Goal: Information Seeking & Learning: Learn about a topic

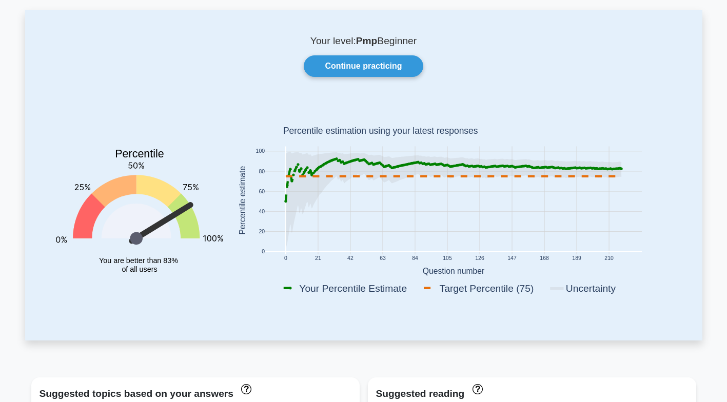
scroll to position [47, 0]
click at [378, 62] on link "Continue practicing" at bounding box center [363, 67] width 119 height 22
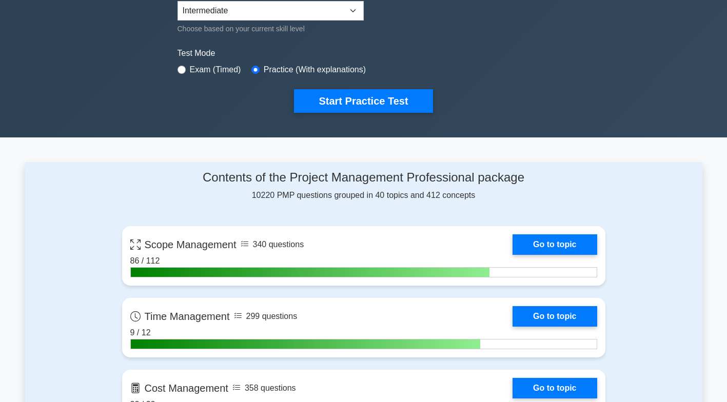
scroll to position [277, 0]
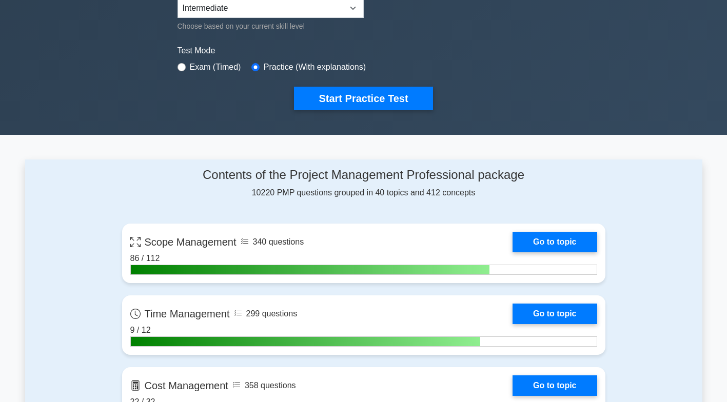
click at [575, 240] on link "Go to topic" at bounding box center [555, 242] width 84 height 21
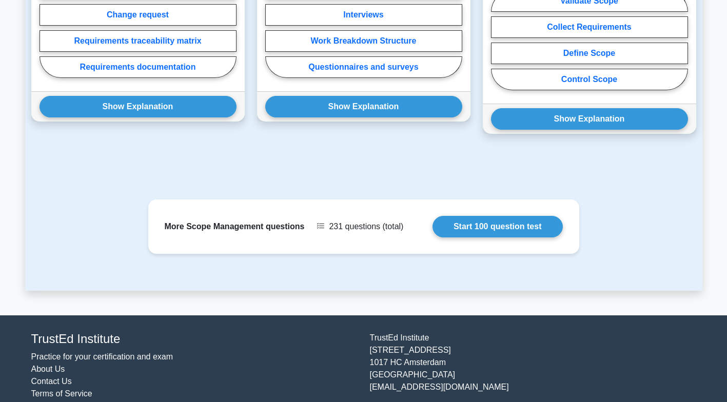
scroll to position [803, 0]
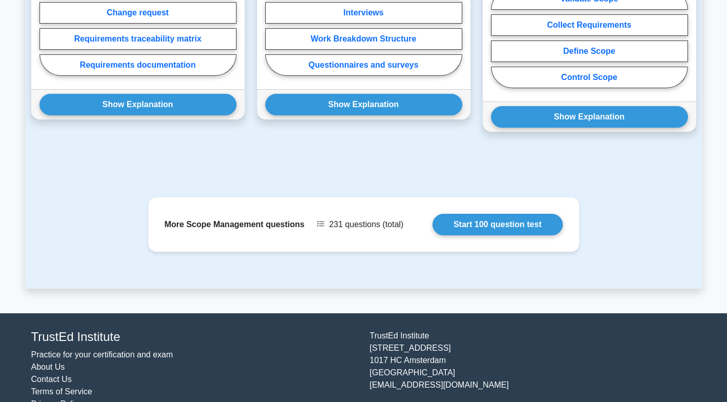
click at [533, 214] on link "Start 100 question test" at bounding box center [498, 225] width 130 height 22
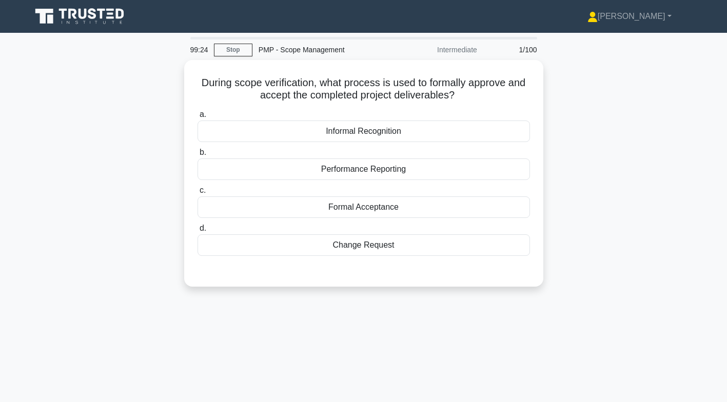
click at [401, 213] on div "Formal Acceptance" at bounding box center [364, 208] width 333 height 22
click at [198, 194] on input "c. Formal Acceptance" at bounding box center [198, 190] width 0 height 7
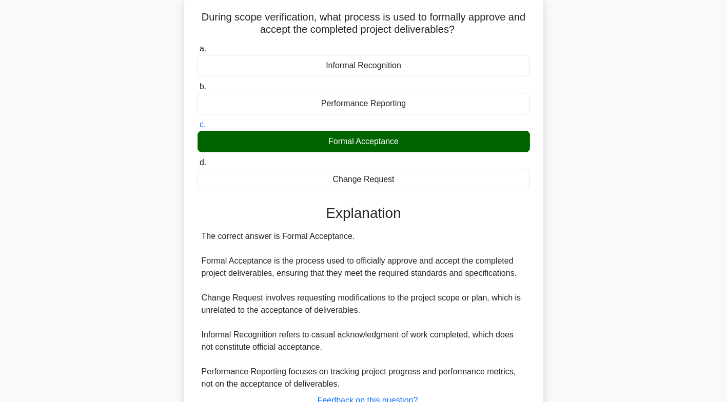
scroll to position [152, 0]
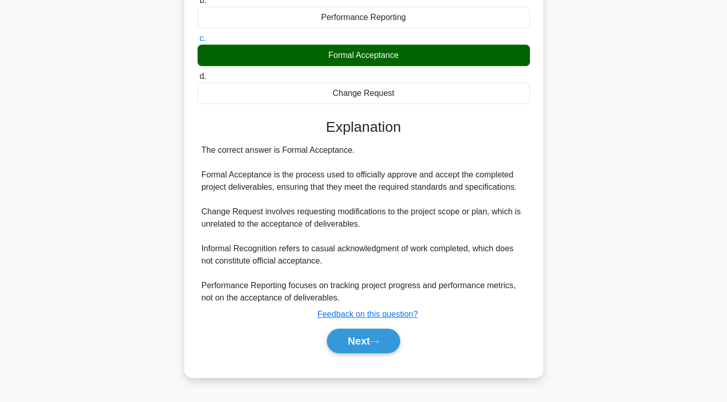
click at [364, 336] on button "Next" at bounding box center [363, 341] width 73 height 25
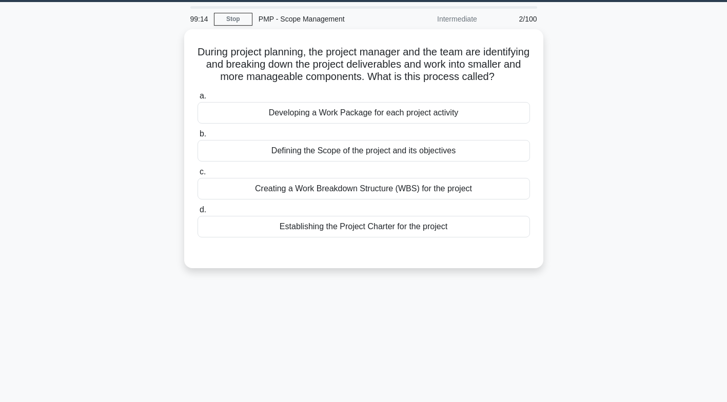
scroll to position [30, 0]
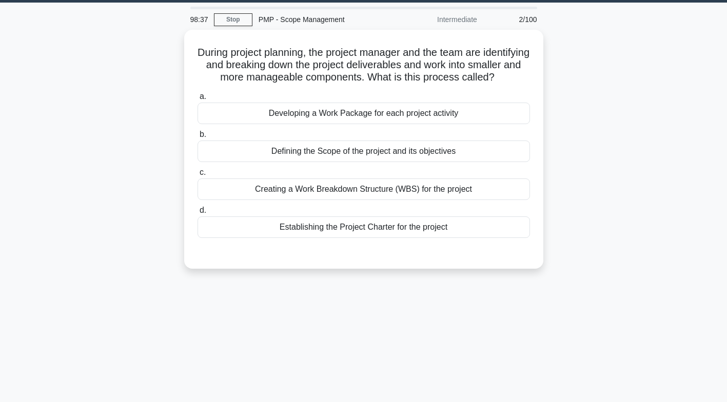
click at [384, 200] on div "Creating a Work Breakdown Structure (WBS) for the project" at bounding box center [364, 190] width 333 height 22
click at [198, 176] on input "c. Creating a Work Breakdown Structure (WBS) for the project" at bounding box center [198, 172] width 0 height 7
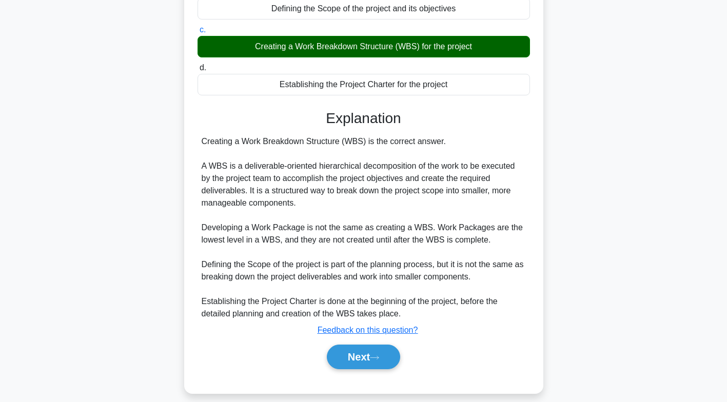
scroll to position [194, 0]
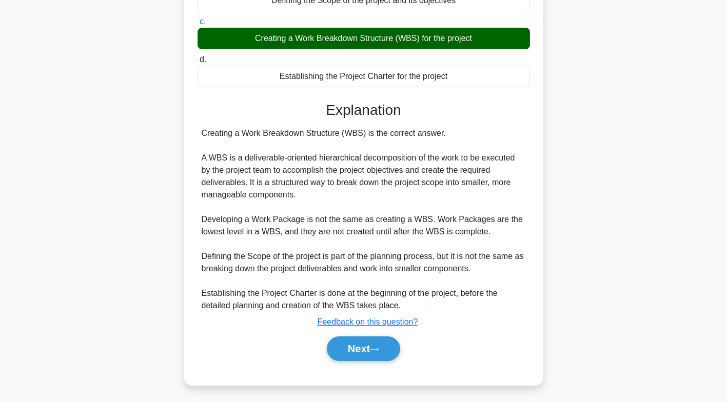
click at [376, 341] on button "Next" at bounding box center [363, 349] width 73 height 25
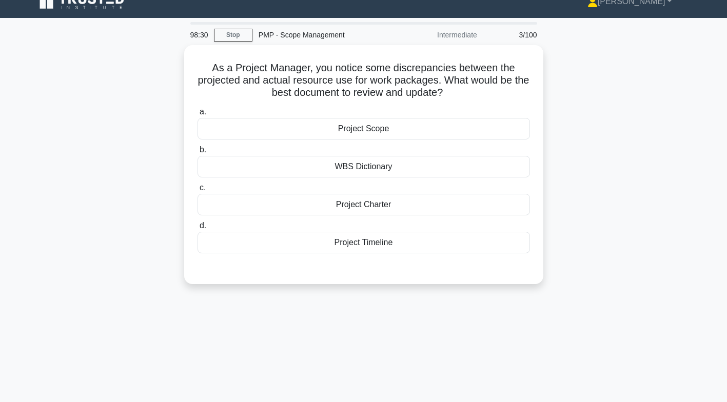
scroll to position [7, 0]
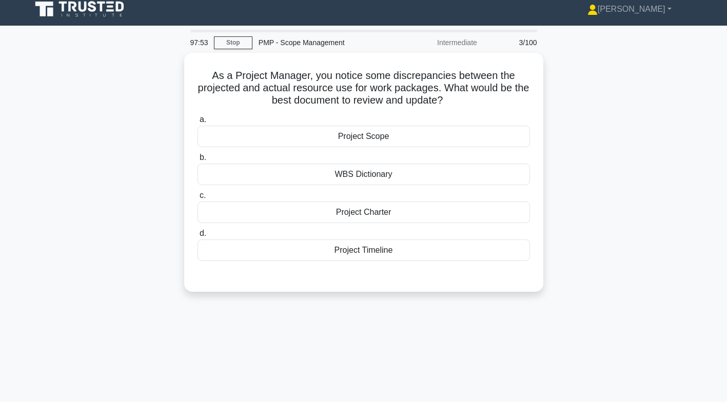
click at [368, 173] on div "WBS Dictionary" at bounding box center [364, 175] width 333 height 22
click at [198, 161] on input "b. WBS Dictionary" at bounding box center [198, 157] width 0 height 7
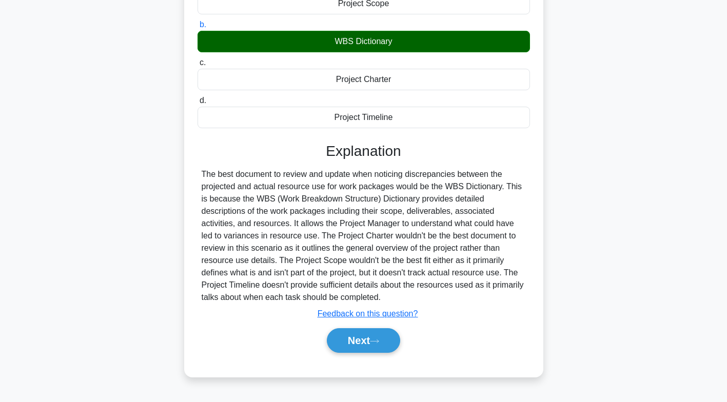
scroll to position [152, 0]
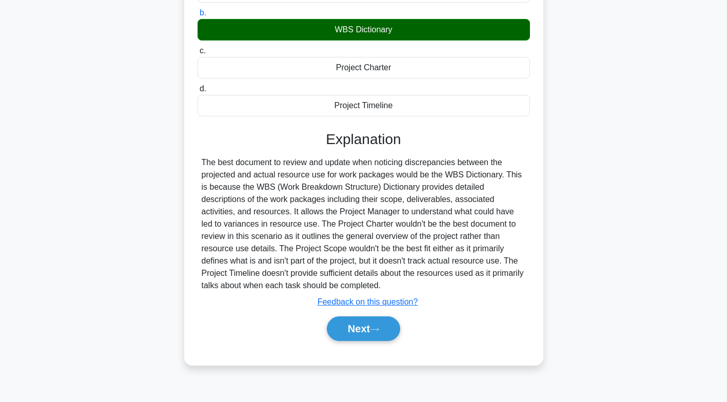
click at [361, 324] on button "Next" at bounding box center [363, 329] width 73 height 25
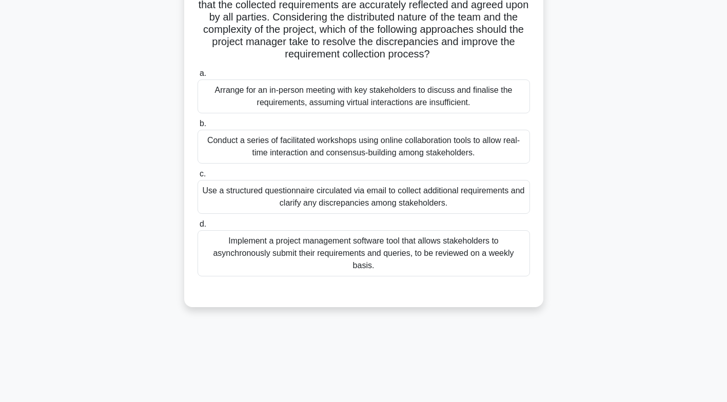
click at [488, 153] on div "Conduct a series of facilitated workshops using online collaboration tools to a…" at bounding box center [364, 147] width 333 height 34
click at [198, 127] on input "b. Conduct a series of facilitated workshops using online collaboration tools t…" at bounding box center [198, 124] width 0 height 7
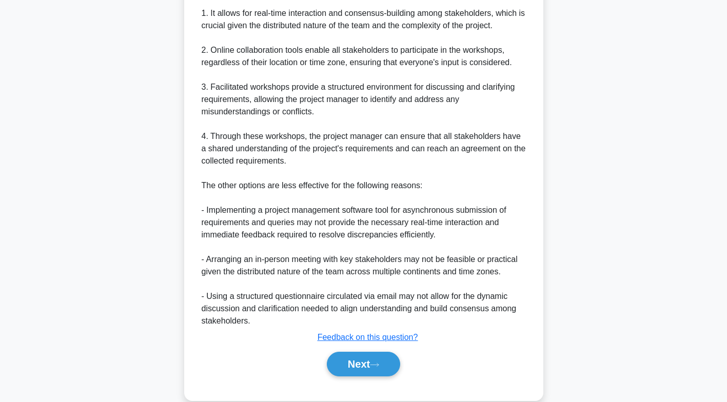
scroll to position [514, 0]
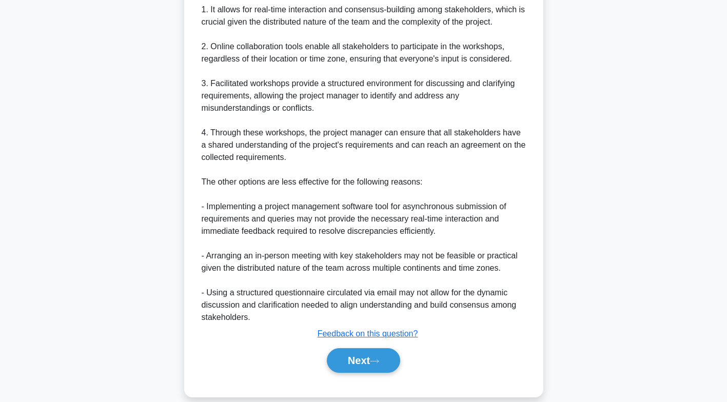
click at [360, 348] on button "Next" at bounding box center [363, 360] width 73 height 25
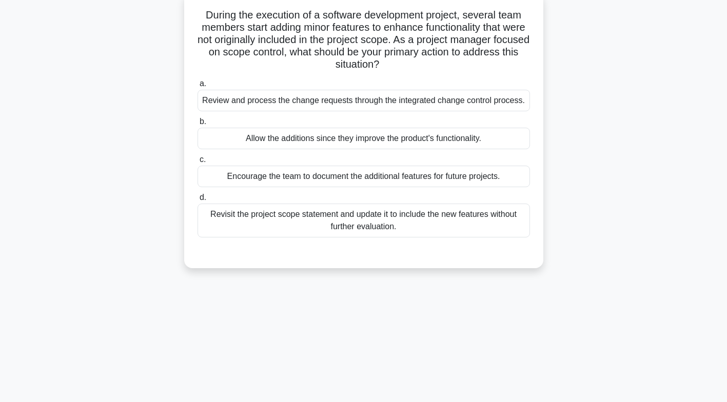
scroll to position [67, 0]
click at [509, 102] on div "Review and process the change requests through the integrated change control pr…" at bounding box center [364, 102] width 333 height 22
click at [198, 88] on input "a. Review and process the change requests through the integrated change control…" at bounding box center [198, 85] width 0 height 7
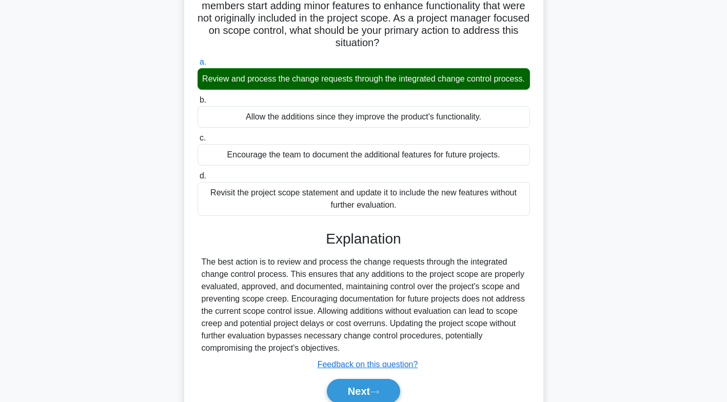
scroll to position [152, 0]
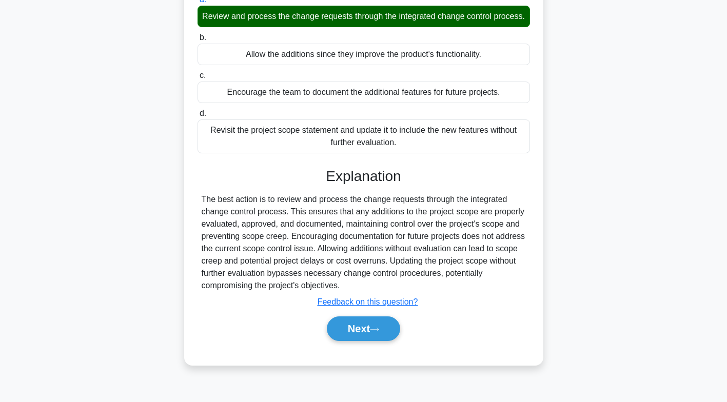
click at [375, 333] on icon at bounding box center [374, 330] width 9 height 6
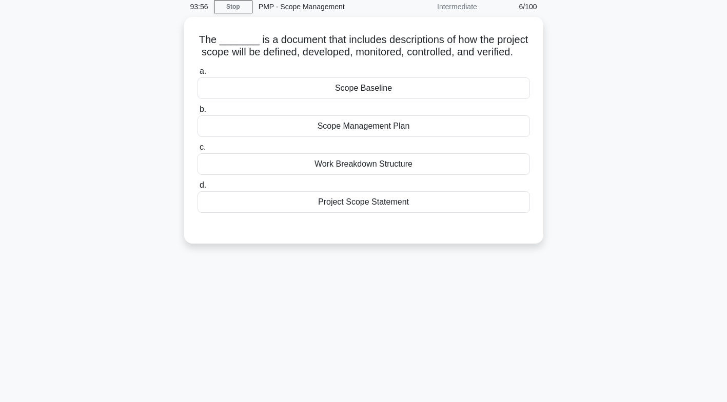
scroll to position [46, 0]
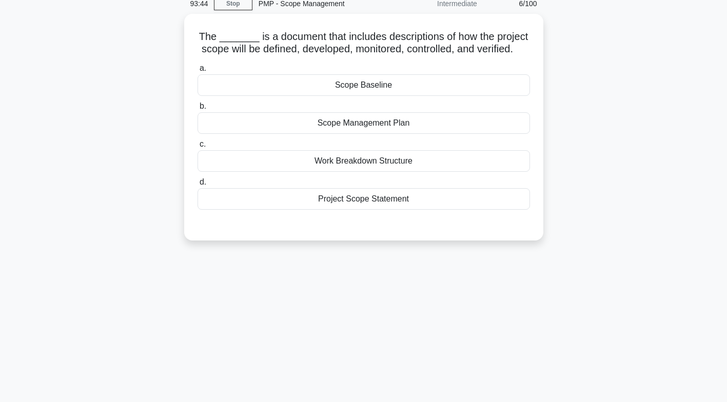
click at [426, 134] on div "Scope Management Plan" at bounding box center [364, 123] width 333 height 22
click at [198, 110] on input "b. Scope Management Plan" at bounding box center [198, 106] width 0 height 7
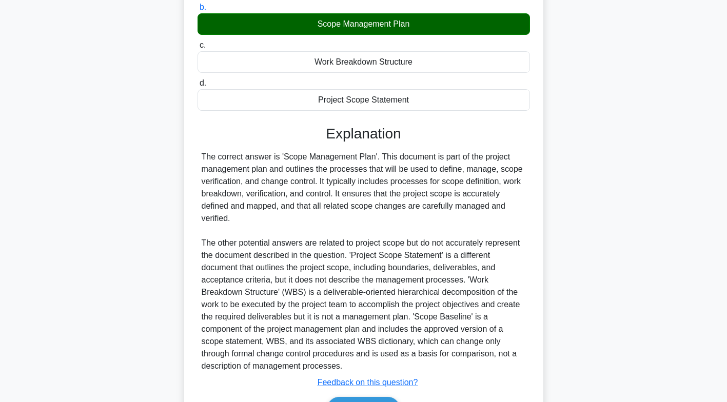
scroll to position [219, 0]
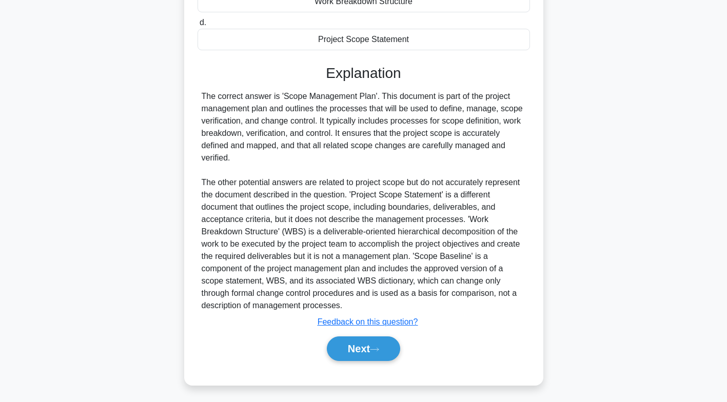
click at [377, 347] on icon at bounding box center [374, 350] width 9 height 6
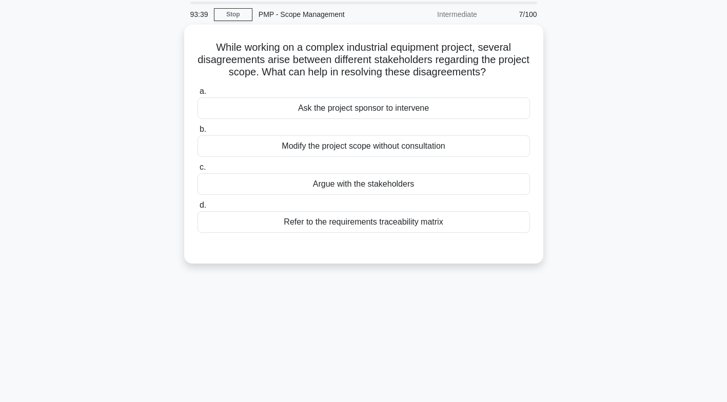
scroll to position [35, 0]
click at [470, 225] on div "Refer to the requirements traceability matrix" at bounding box center [364, 223] width 333 height 22
click at [198, 209] on input "d. Refer to the requirements traceability matrix" at bounding box center [198, 206] width 0 height 7
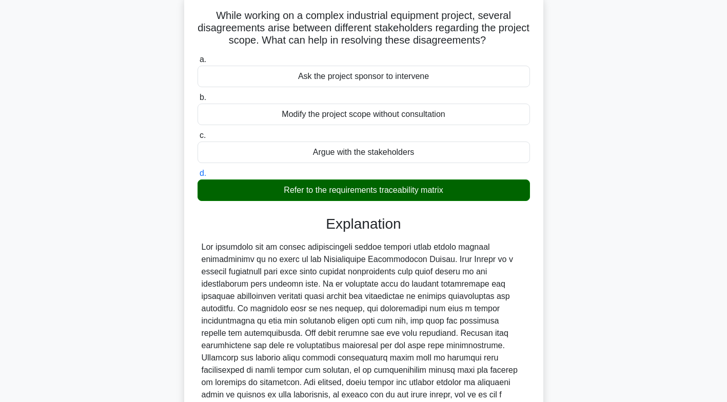
scroll to position [169, 0]
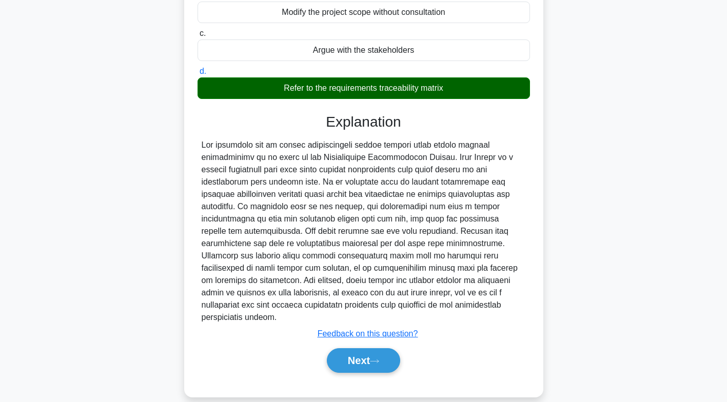
click at [379, 360] on icon at bounding box center [375, 361] width 8 height 3
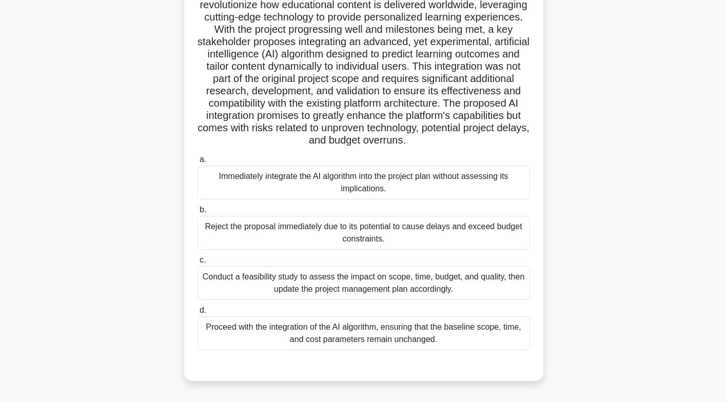
scroll to position [114, 0]
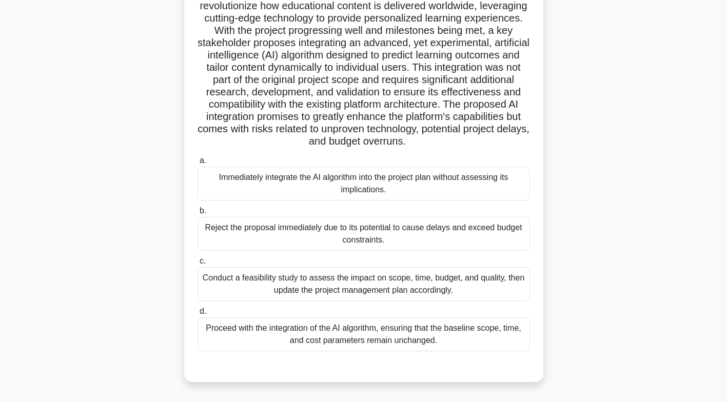
click at [619, 99] on div ".spinner_0XTQ{transform-origin:center;animation:spinner_y6GP .75s linear infini…" at bounding box center [363, 170] width 677 height 449
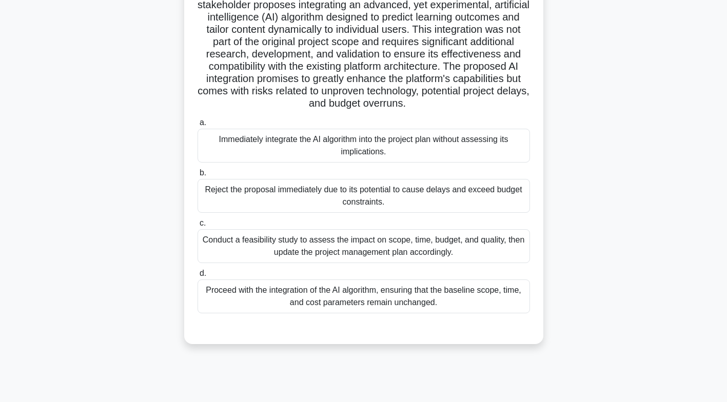
scroll to position [152, 0]
click at [490, 251] on div "Conduct a feasibility study to assess the impact on scope, time, budget, and qu…" at bounding box center [364, 246] width 333 height 34
click at [198, 227] on input "c. Conduct a feasibility study to assess the impact on scope, time, budget, and…" at bounding box center [198, 223] width 0 height 7
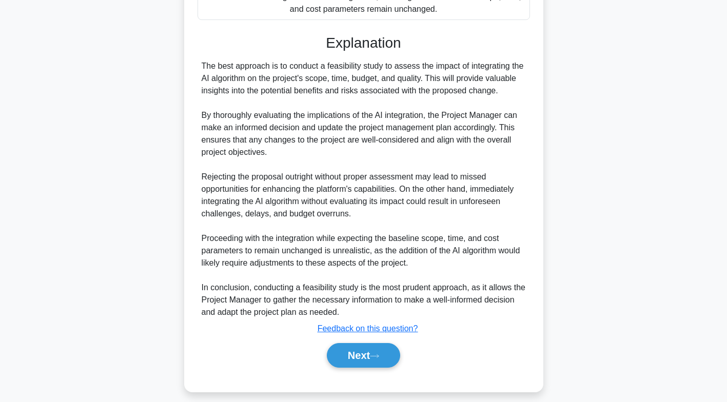
scroll to position [453, 0]
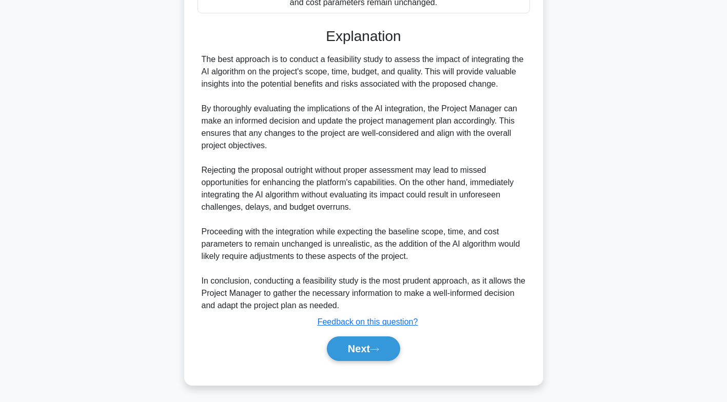
click at [379, 347] on icon at bounding box center [374, 350] width 9 height 6
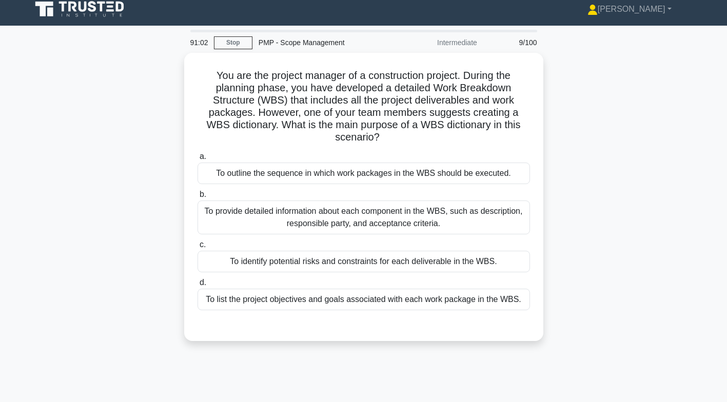
scroll to position [20, 0]
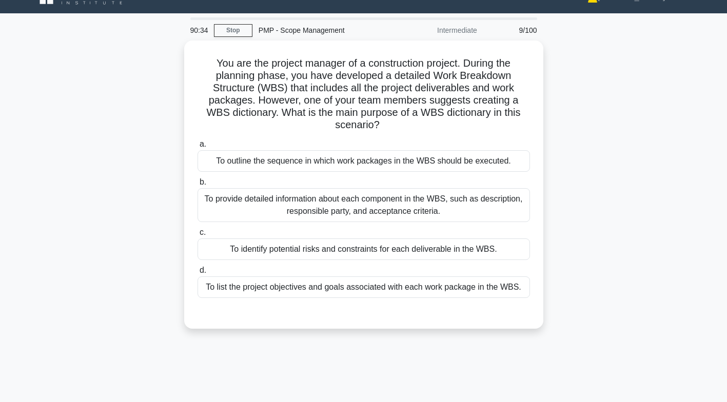
click at [480, 205] on div "To provide detailed information about each component in the WBS, such as descri…" at bounding box center [364, 205] width 333 height 34
click at [198, 186] on input "b. To provide detailed information about each component in the WBS, such as des…" at bounding box center [198, 182] width 0 height 7
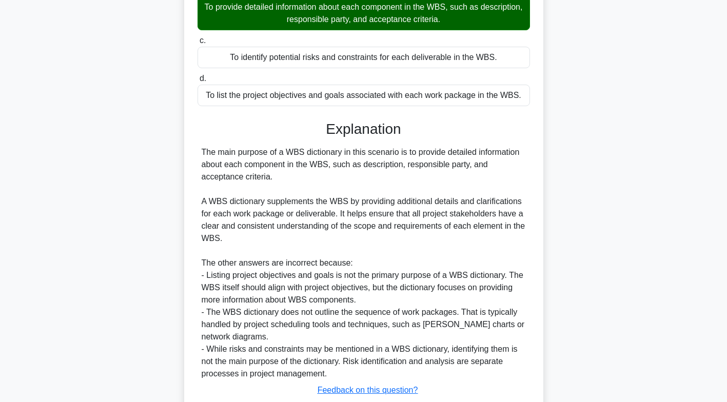
scroll to position [280, 0]
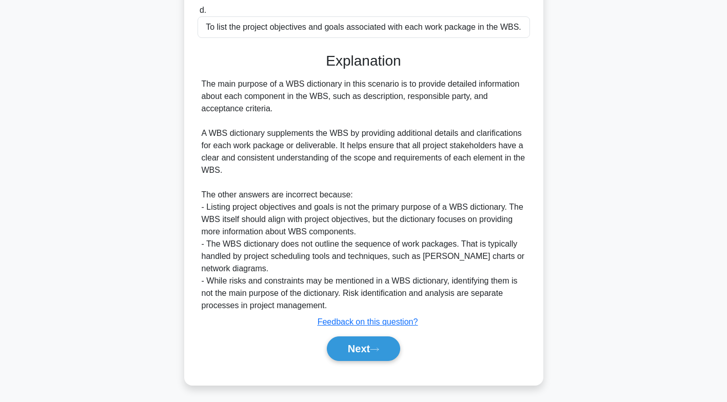
click at [379, 348] on icon at bounding box center [375, 349] width 8 height 3
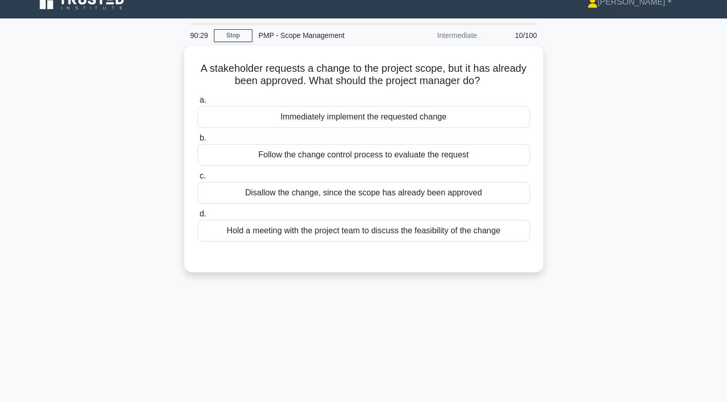
scroll to position [0, 0]
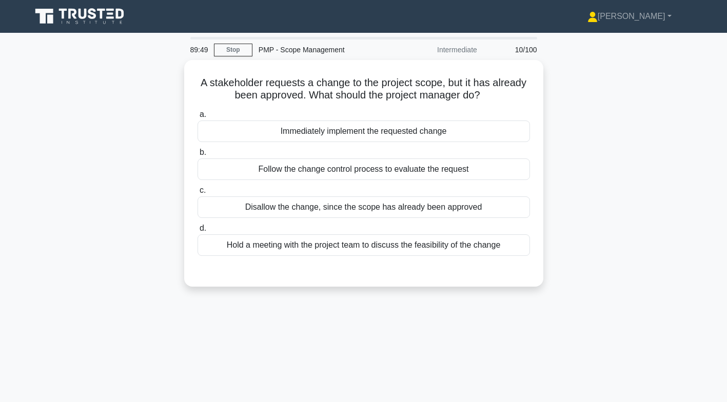
click at [429, 168] on div "Follow the change control process to evaluate the request" at bounding box center [364, 170] width 333 height 22
click at [198, 156] on input "b. Follow the change control process to evaluate the request" at bounding box center [198, 152] width 0 height 7
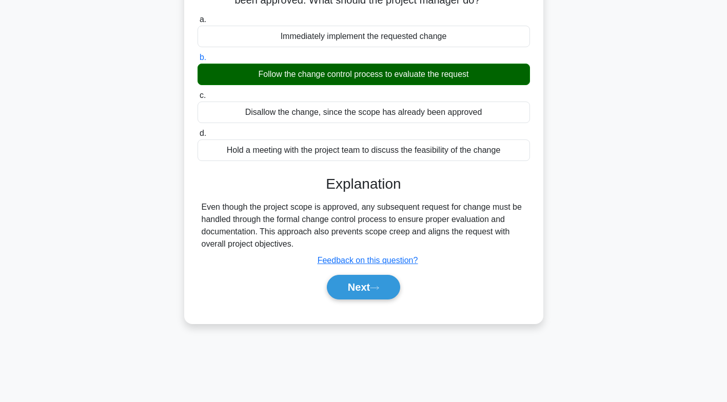
scroll to position [152, 0]
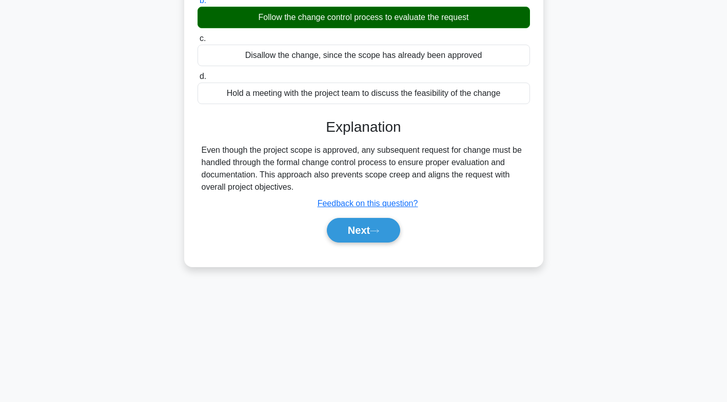
click at [368, 234] on button "Next" at bounding box center [363, 230] width 73 height 25
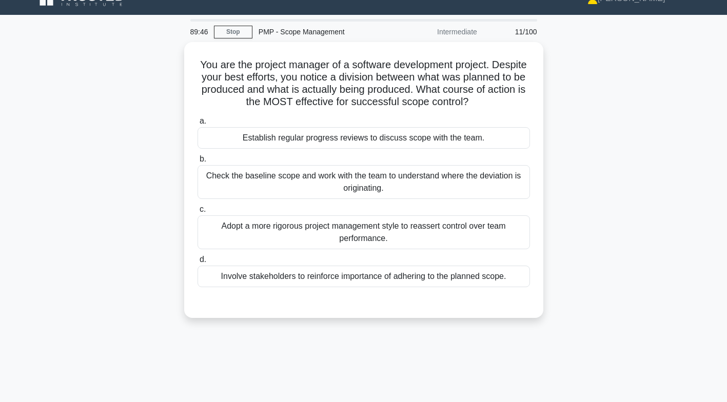
scroll to position [16, 0]
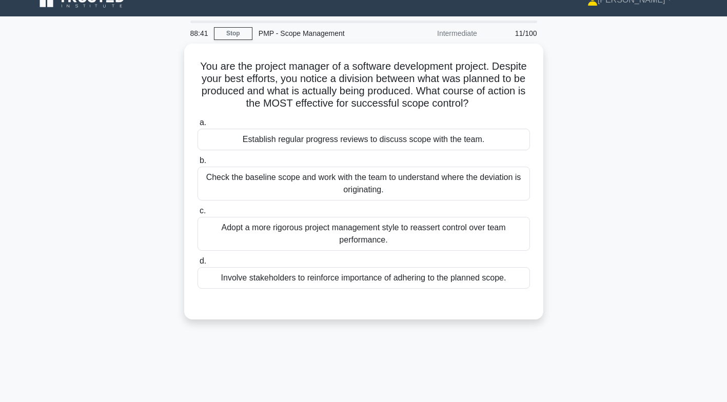
click at [481, 183] on div "Check the baseline scope and work with the team to understand where the deviati…" at bounding box center [364, 184] width 333 height 34
click at [198, 164] on input "b. Check the baseline scope and work with the team to understand where the devi…" at bounding box center [198, 161] width 0 height 7
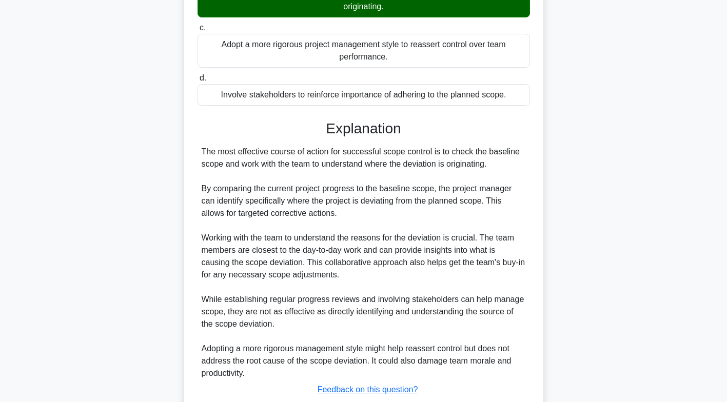
scroll to position [268, 0]
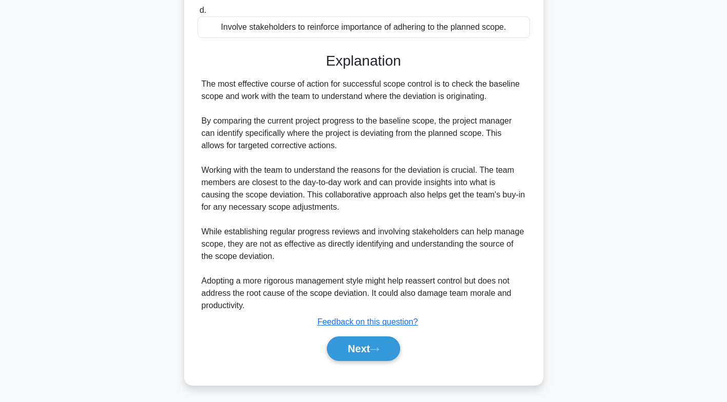
click at [373, 343] on button "Next" at bounding box center [363, 349] width 73 height 25
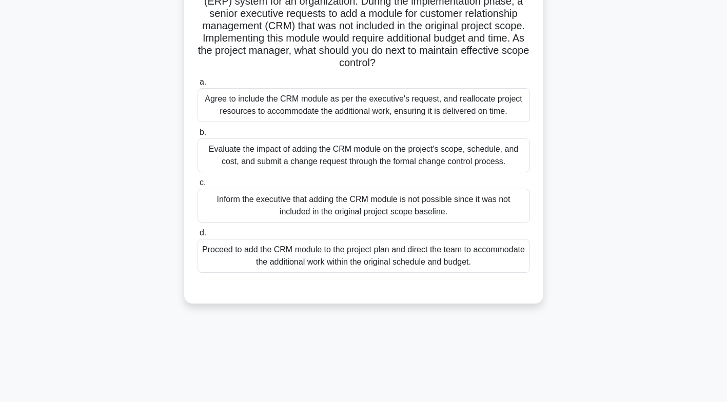
scroll to position [92, 0]
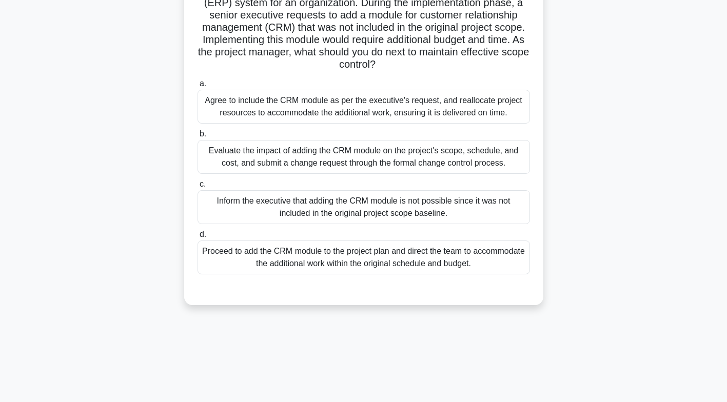
click at [488, 159] on div "Evaluate the impact of adding the CRM module on the project's scope, schedule, …" at bounding box center [364, 157] width 333 height 34
click at [198, 138] on input "b. Evaluate the impact of adding the CRM module on the project's scope, schedul…" at bounding box center [198, 134] width 0 height 7
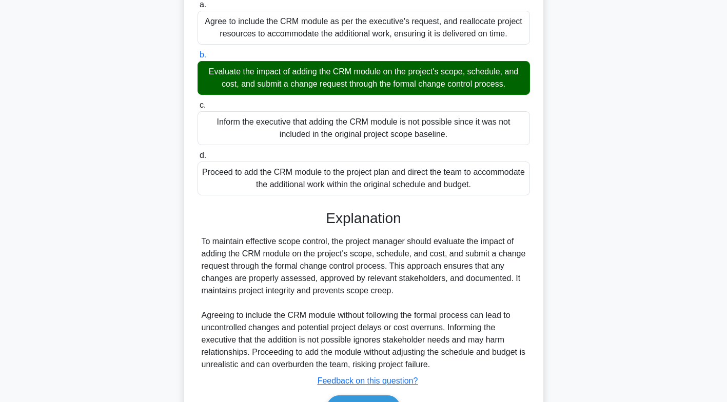
scroll to position [231, 0]
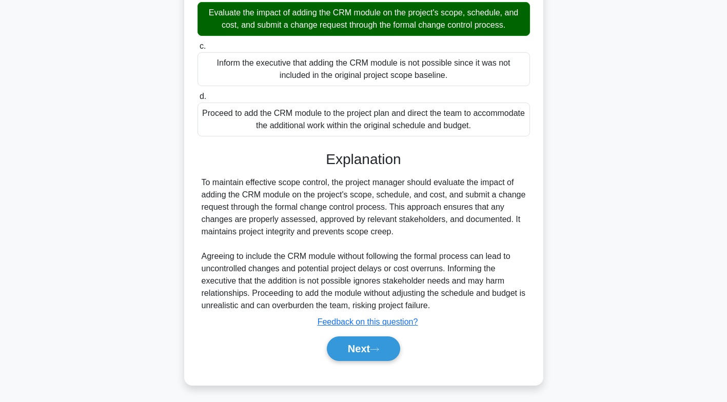
click at [379, 348] on icon at bounding box center [375, 349] width 8 height 3
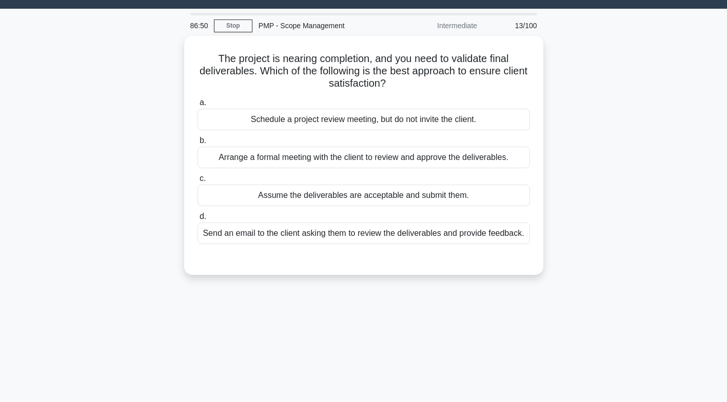
scroll to position [0, 0]
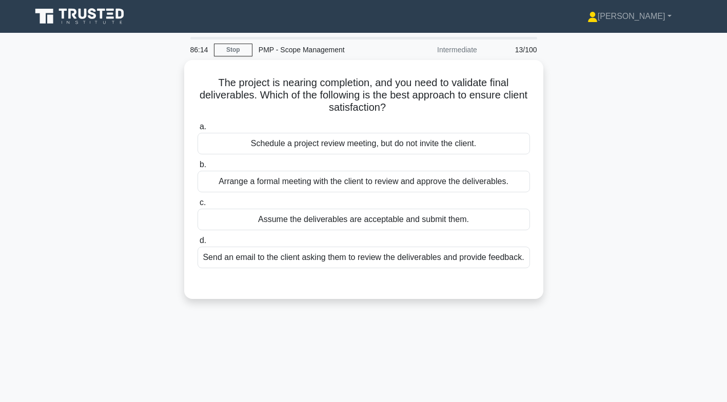
click at [499, 180] on div "Arrange a formal meeting with the client to review and approve the deliverables." at bounding box center [364, 182] width 333 height 22
click at [198, 168] on input "b. Arrange a formal meeting with the client to review and approve the deliverab…" at bounding box center [198, 165] width 0 height 7
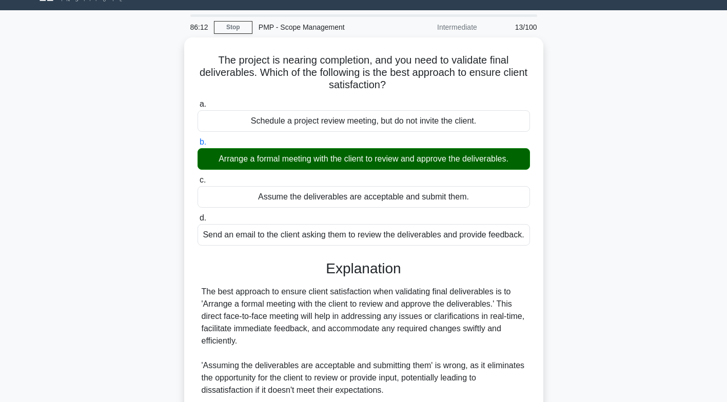
scroll to position [219, 0]
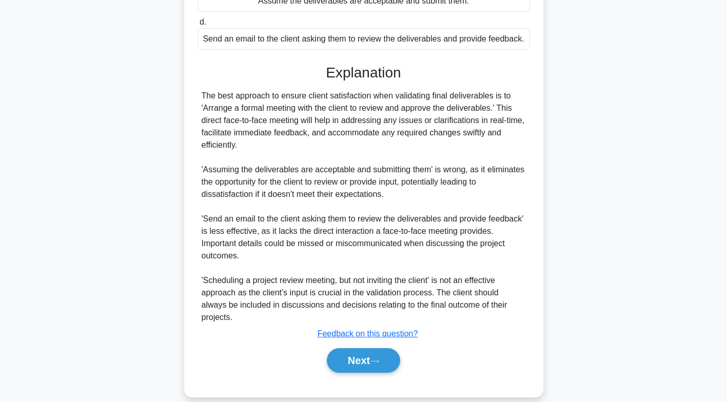
click at [370, 348] on button "Next" at bounding box center [363, 360] width 73 height 25
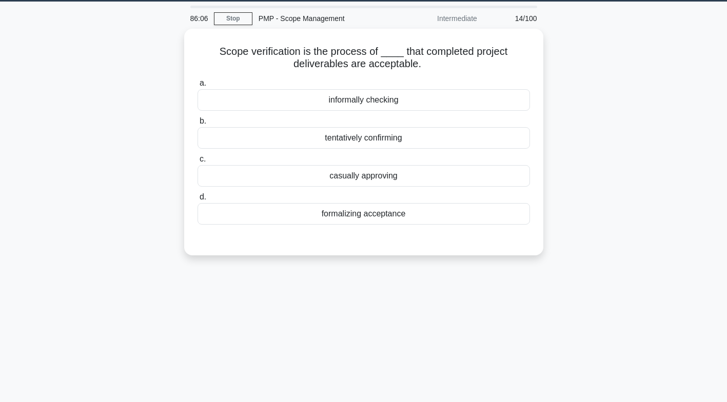
scroll to position [0, 0]
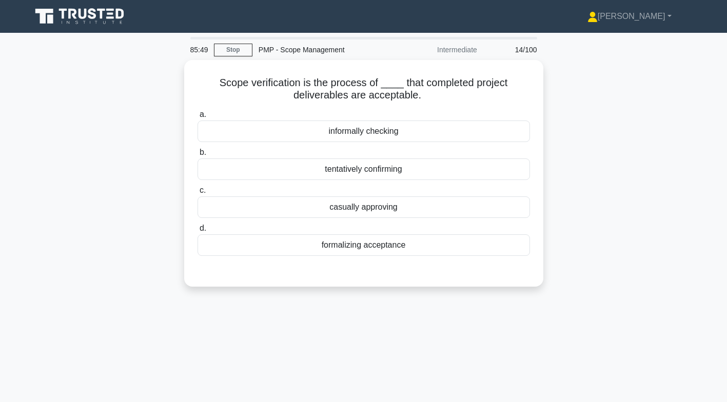
click at [420, 249] on div "formalizing acceptance" at bounding box center [364, 246] width 333 height 22
click at [198, 232] on input "d. formalizing acceptance" at bounding box center [198, 228] width 0 height 7
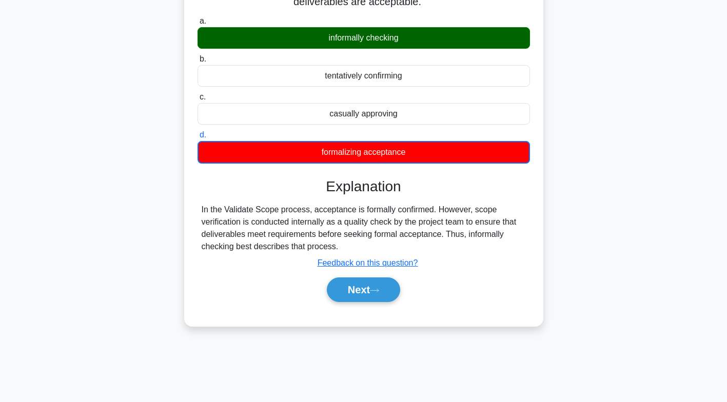
scroll to position [99, 0]
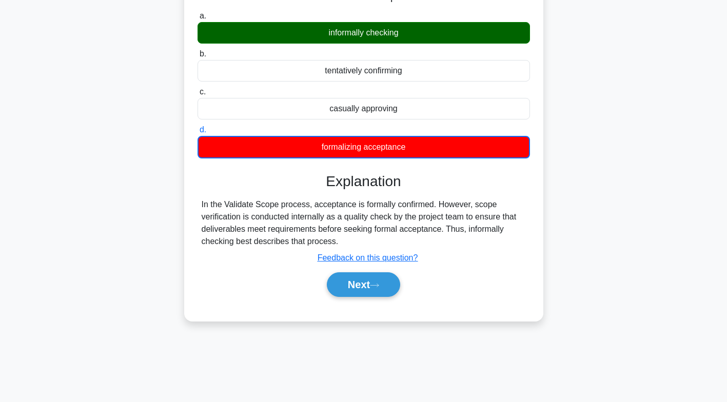
click at [379, 285] on icon at bounding box center [374, 286] width 9 height 6
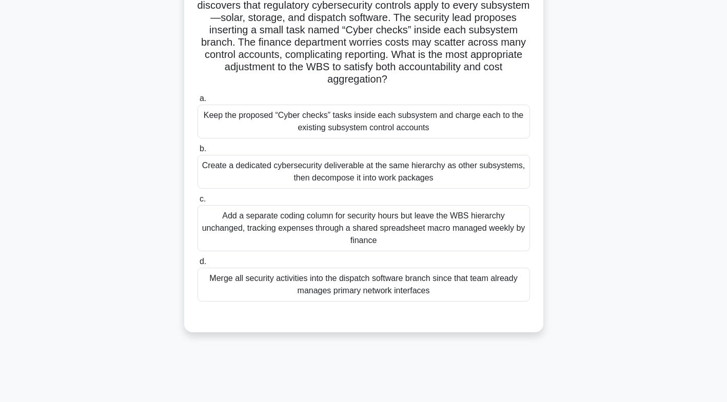
scroll to position [90, 0]
click at [465, 171] on div "Create a dedicated cybersecurity deliverable at the same hierarchy as other sub…" at bounding box center [364, 171] width 333 height 34
click at [198, 152] on input "b. Create a dedicated cybersecurity deliverable at the same hierarchy as other …" at bounding box center [198, 148] width 0 height 7
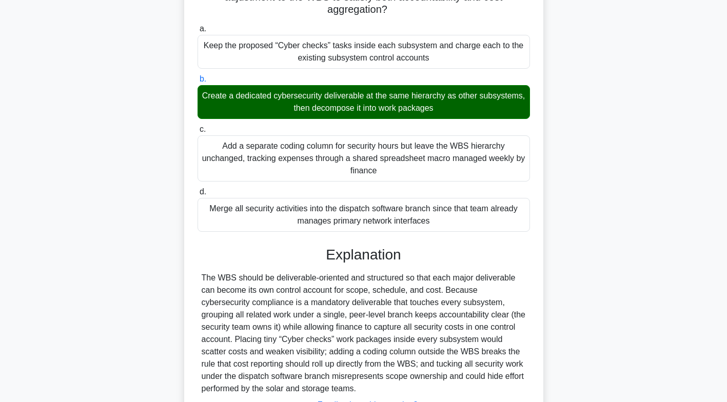
scroll to position [243, 0]
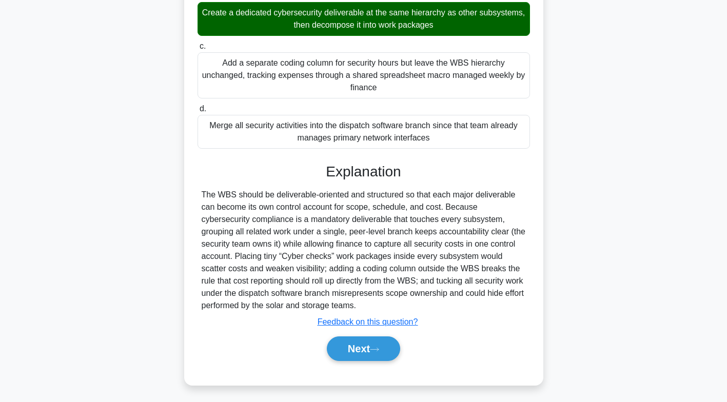
click at [376, 347] on icon at bounding box center [374, 350] width 9 height 6
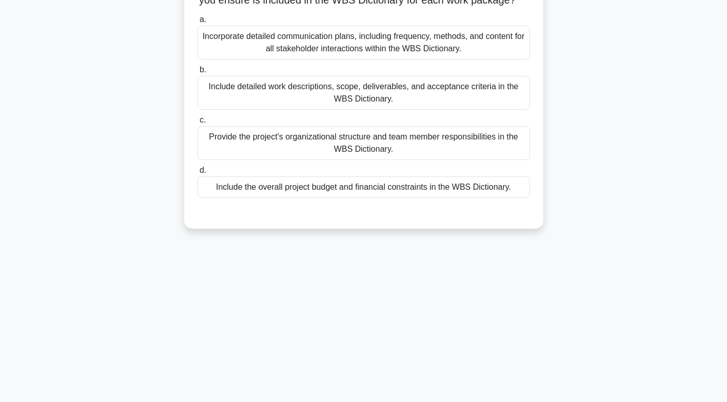
scroll to position [132, 0]
click at [482, 108] on div "Include detailed work descriptions, scope, deliverables, and acceptance criteri…" at bounding box center [364, 92] width 333 height 34
click at [198, 73] on input "b. Include detailed work descriptions, scope, deliverables, and acceptance crit…" at bounding box center [198, 69] width 0 height 7
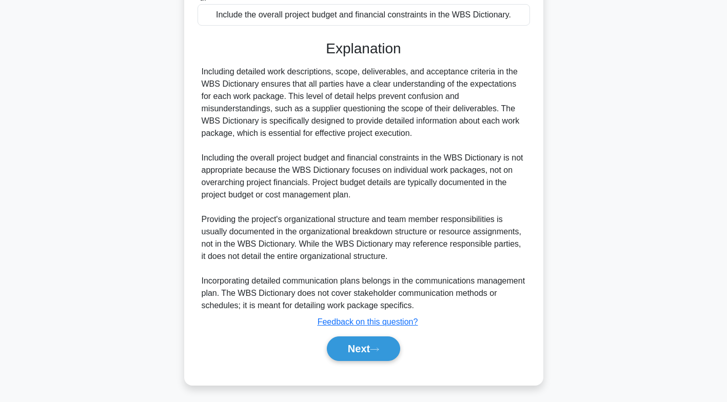
scroll to position [315, 0]
click at [368, 357] on button "Next" at bounding box center [363, 349] width 73 height 25
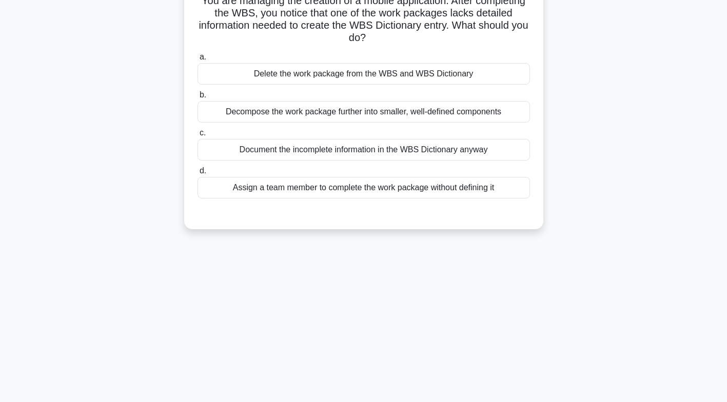
scroll to position [83, 0]
click at [490, 114] on div "Decompose the work package further into smaller, well-defined components" at bounding box center [364, 112] width 333 height 22
click at [198, 98] on input "b. Decompose the work package further into smaller, well-defined components" at bounding box center [198, 94] width 0 height 7
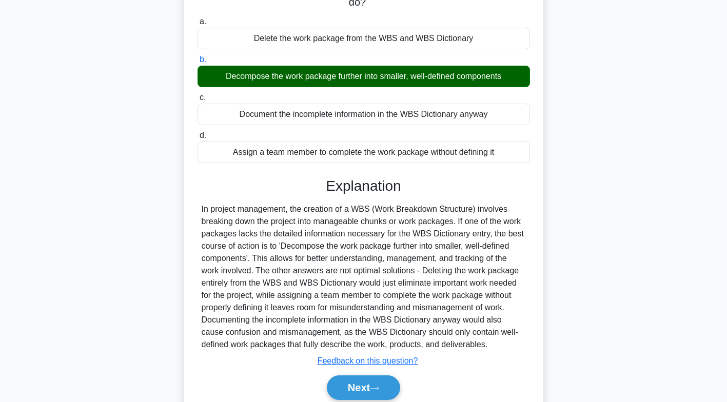
scroll to position [157, 0]
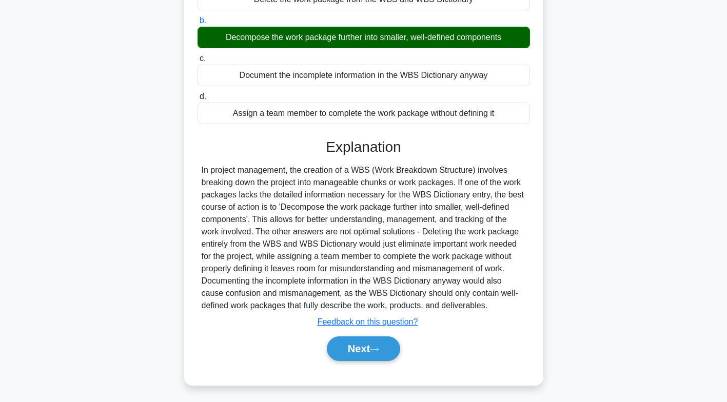
click at [341, 351] on button "Next" at bounding box center [363, 349] width 73 height 25
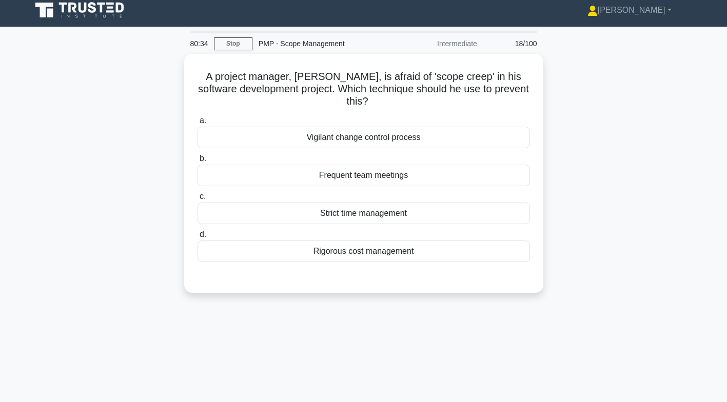
scroll to position [0, 0]
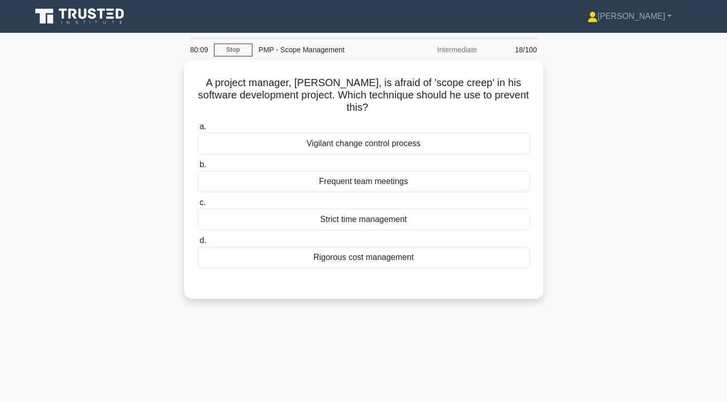
click at [434, 145] on div "Vigilant change control process" at bounding box center [364, 144] width 333 height 22
click at [198, 130] on input "a. Vigilant change control process" at bounding box center [198, 127] width 0 height 7
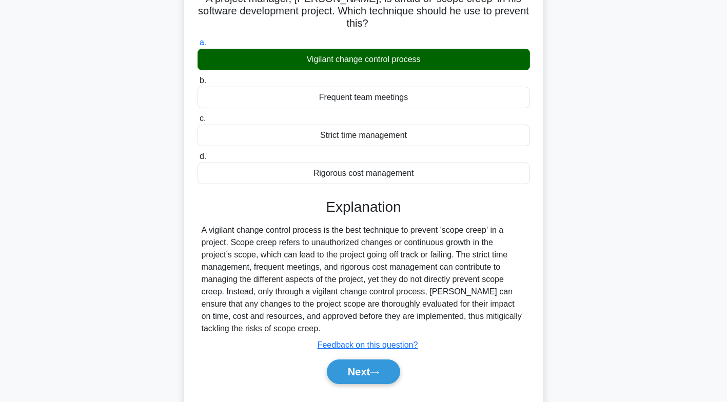
scroll to position [152, 0]
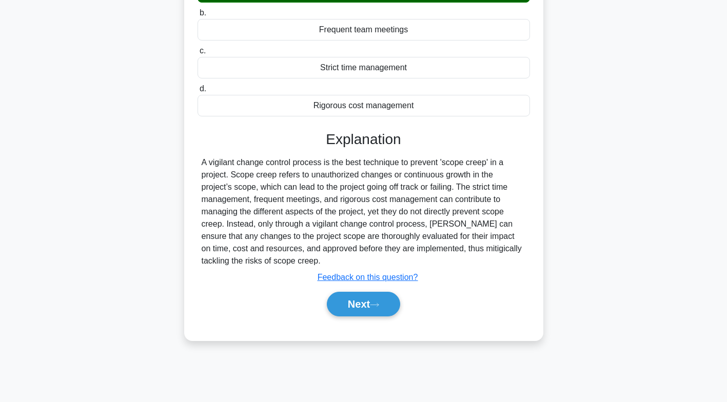
click at [346, 302] on button "Next" at bounding box center [363, 304] width 73 height 25
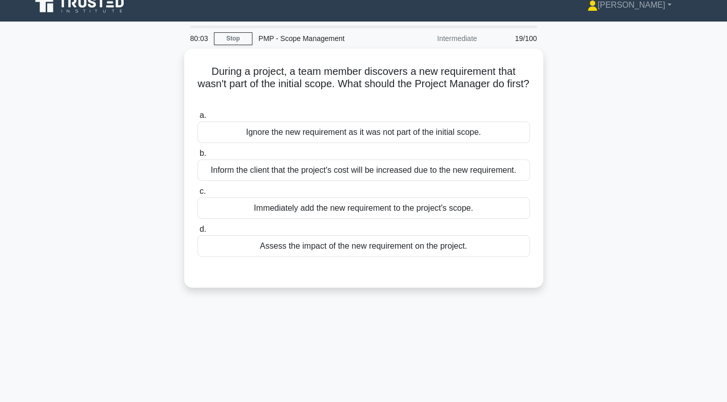
scroll to position [11, 0]
click at [277, 254] on div "Assess the impact of the new requirement on the project." at bounding box center [364, 247] width 333 height 22
click at [198, 233] on input "d. Assess the impact of the new requirement on the project." at bounding box center [198, 229] width 0 height 7
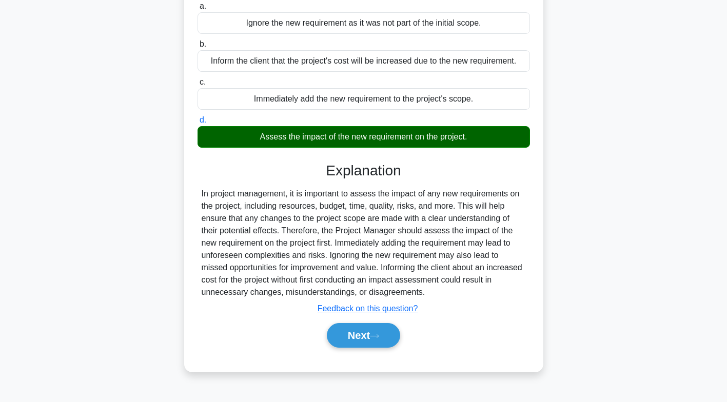
scroll to position [152, 0]
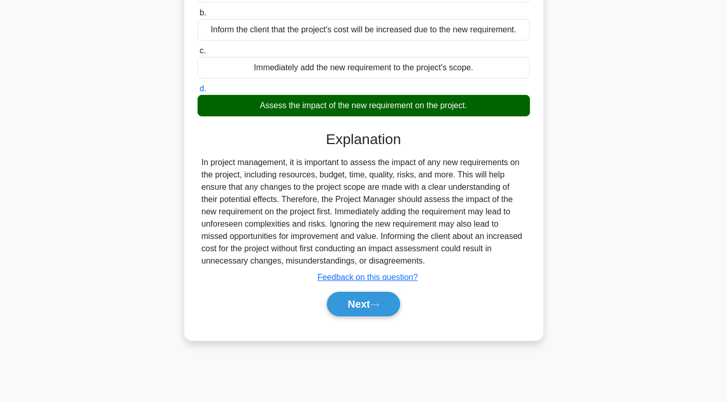
click at [335, 302] on button "Next" at bounding box center [363, 304] width 73 height 25
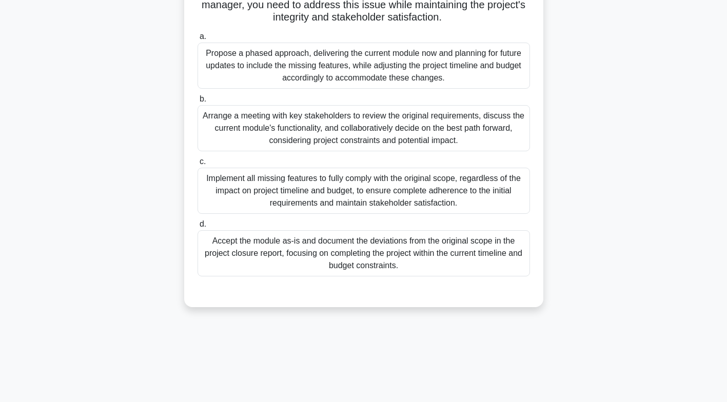
click at [497, 142] on div "Arrange a meeting with key stakeholders to review the original requirements, di…" at bounding box center [364, 128] width 333 height 46
click at [198, 103] on input "b. Arrange a meeting with key stakeholders to review the original requirements,…" at bounding box center [198, 99] width 0 height 7
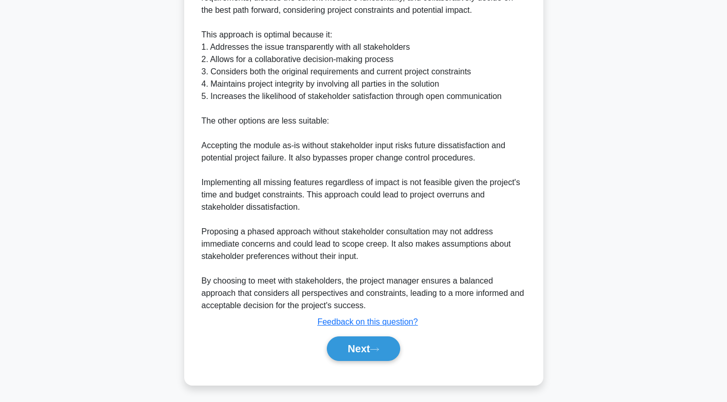
scroll to position [502, 0]
click at [343, 344] on button "Next" at bounding box center [363, 349] width 73 height 25
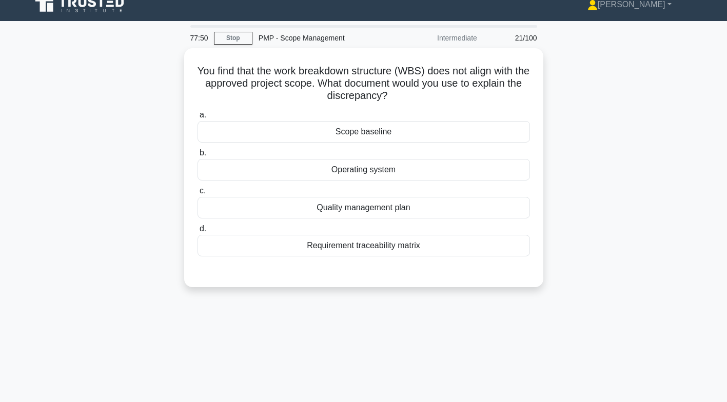
scroll to position [0, 0]
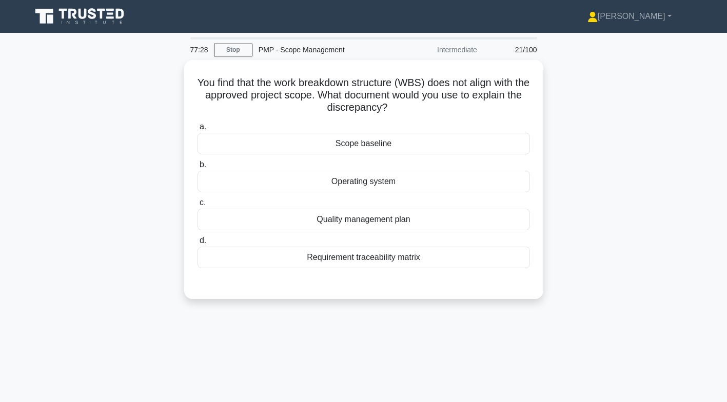
click at [493, 145] on div "Scope baseline" at bounding box center [364, 144] width 333 height 22
click at [198, 130] on input "a. Scope baseline" at bounding box center [198, 127] width 0 height 7
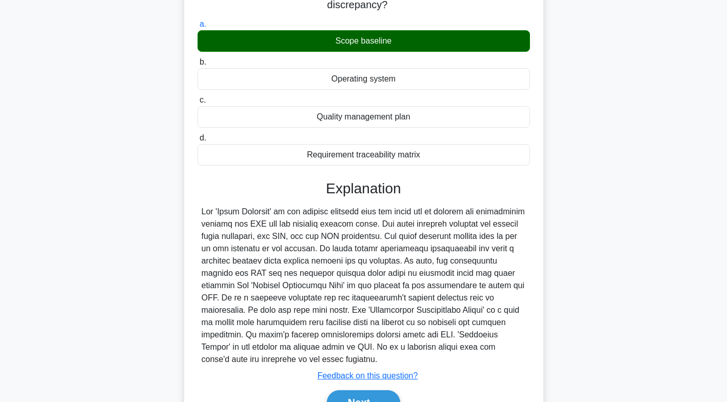
scroll to position [157, 0]
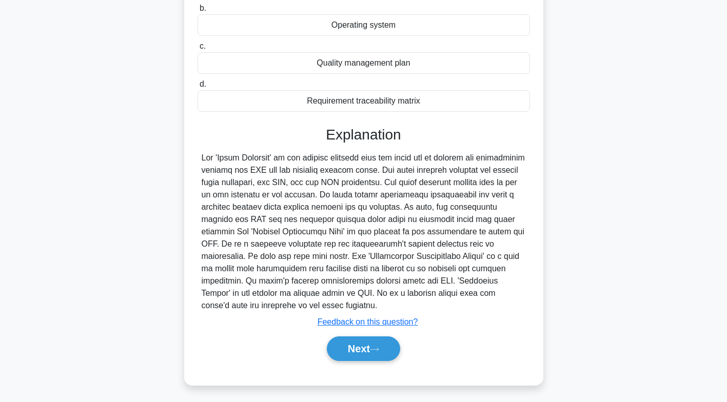
click at [348, 354] on button "Next" at bounding box center [363, 349] width 73 height 25
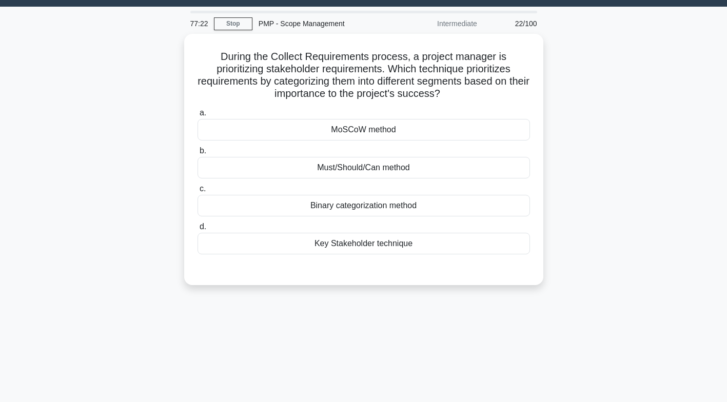
scroll to position [26, 0]
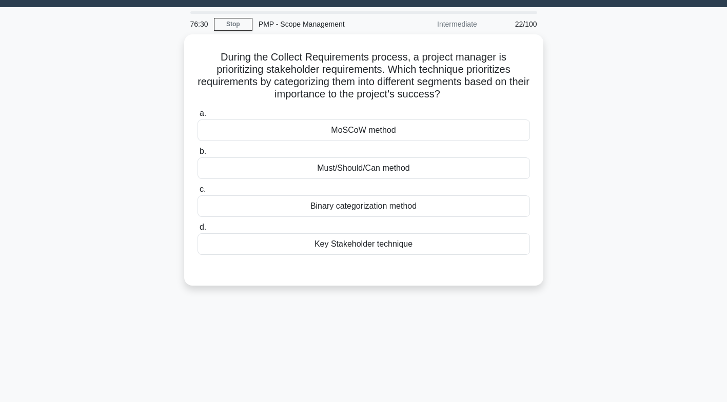
click at [483, 127] on div "MoSCoW method" at bounding box center [364, 131] width 333 height 22
click at [198, 117] on input "a. MoSCoW method" at bounding box center [198, 113] width 0 height 7
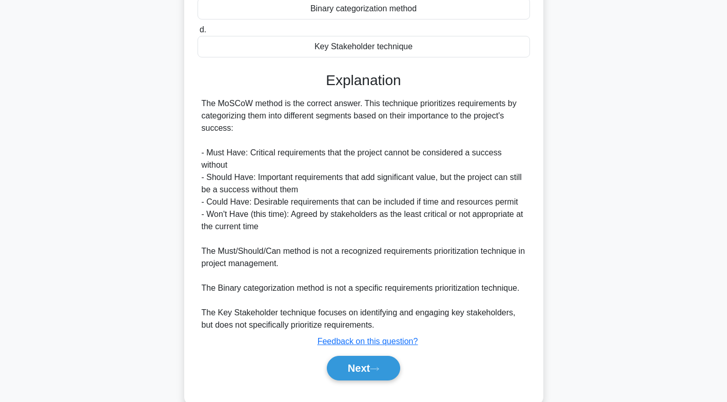
scroll to position [243, 0]
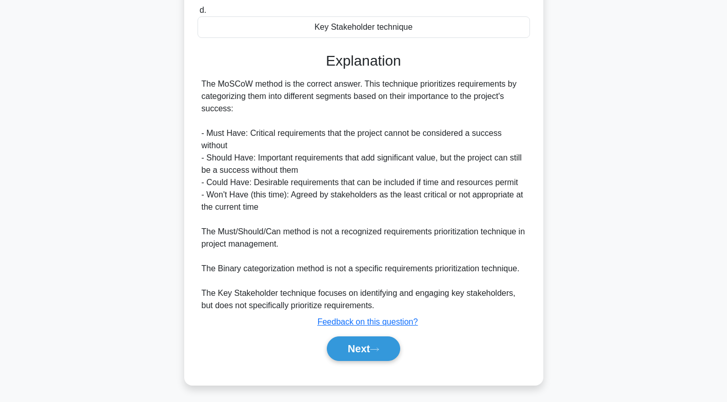
click at [360, 348] on button "Next" at bounding box center [363, 349] width 73 height 25
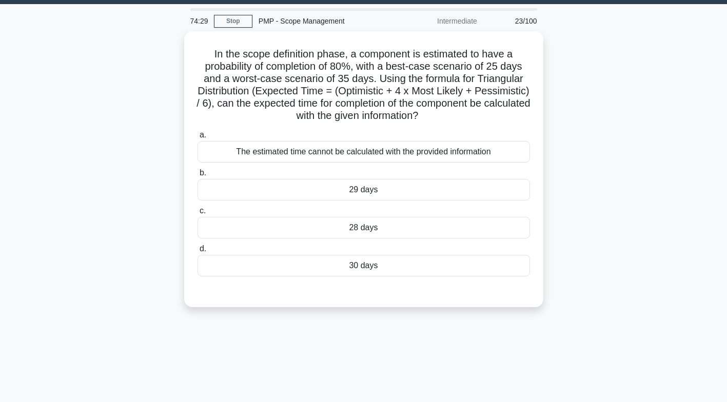
scroll to position [2, 0]
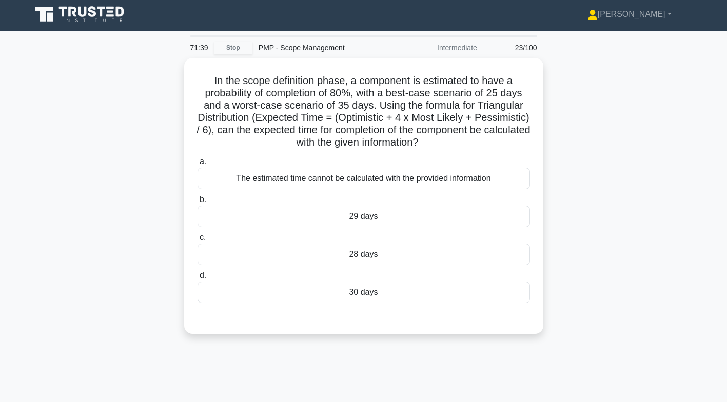
click at [394, 180] on div "The estimated time cannot be calculated with the provided information" at bounding box center [364, 179] width 333 height 22
click at [198, 165] on input "a. The estimated time cannot be calculated with the provided information" at bounding box center [198, 162] width 0 height 7
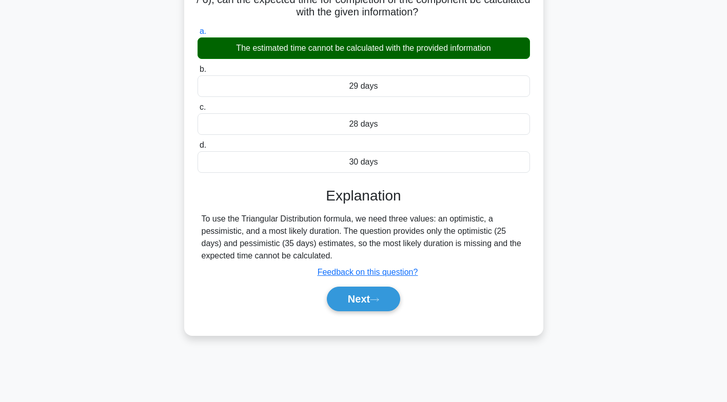
scroll to position [134, 0]
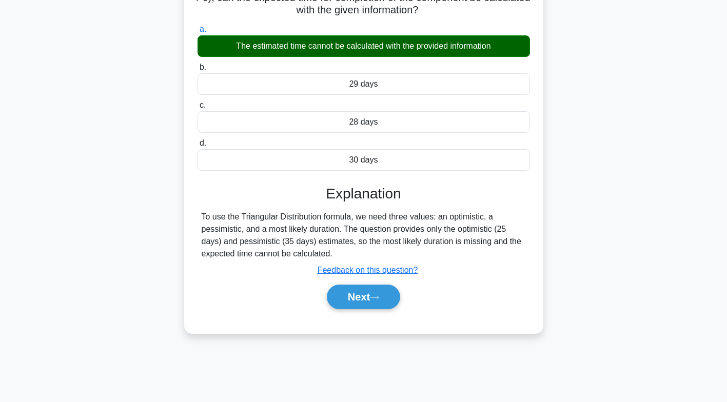
click at [370, 299] on button "Next" at bounding box center [363, 297] width 73 height 25
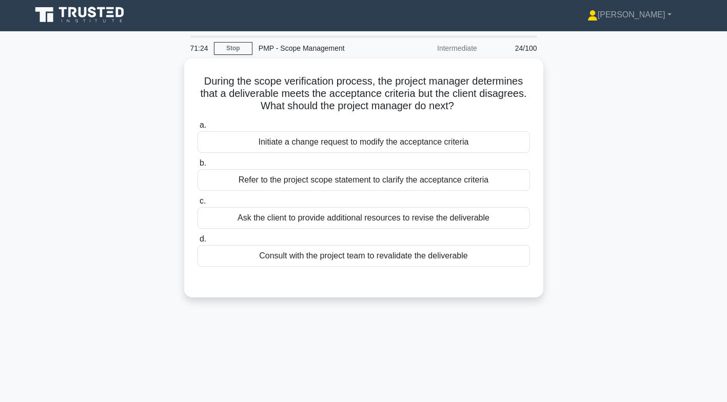
scroll to position [0, 0]
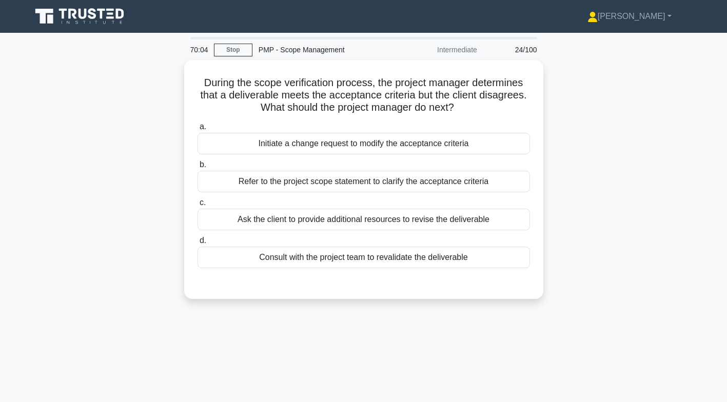
click at [384, 182] on div "Refer to the project scope statement to clarify the acceptance criteria" at bounding box center [364, 182] width 333 height 22
click at [198, 168] on input "b. Refer to the project scope statement to clarify the acceptance criteria" at bounding box center [198, 165] width 0 height 7
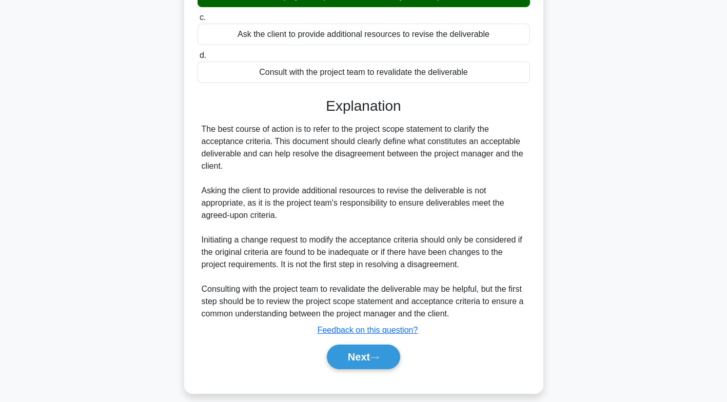
scroll to position [194, 0]
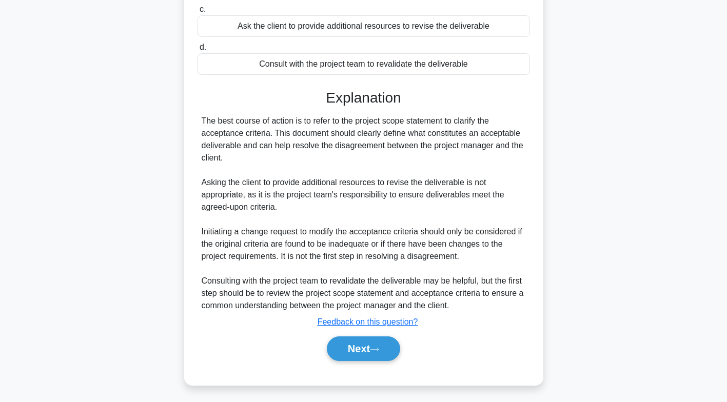
click at [364, 347] on button "Next" at bounding box center [363, 349] width 73 height 25
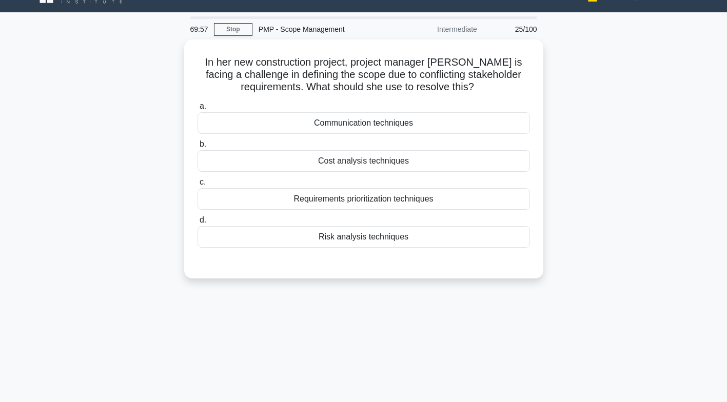
scroll to position [22, 0]
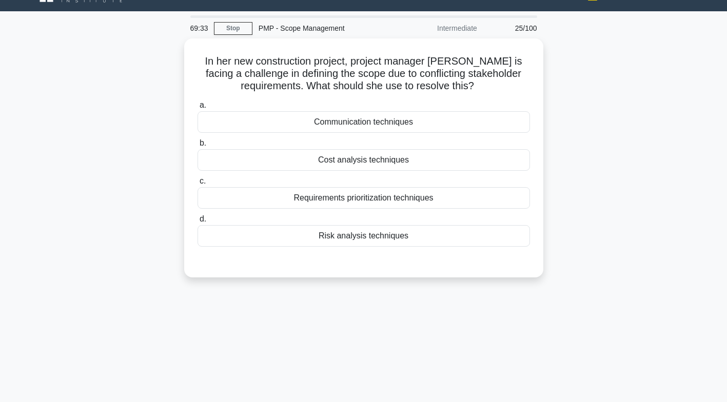
click at [411, 203] on div "Requirements prioritization techniques" at bounding box center [364, 198] width 333 height 22
click at [198, 185] on input "c. Requirements prioritization techniques" at bounding box center [198, 181] width 0 height 7
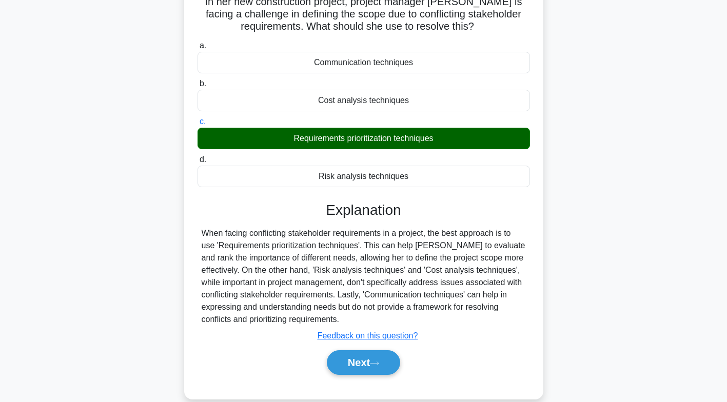
scroll to position [152, 0]
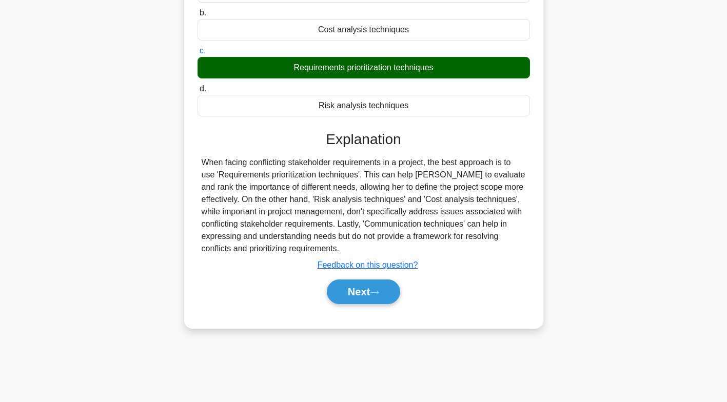
click at [367, 291] on button "Next" at bounding box center [363, 292] width 73 height 25
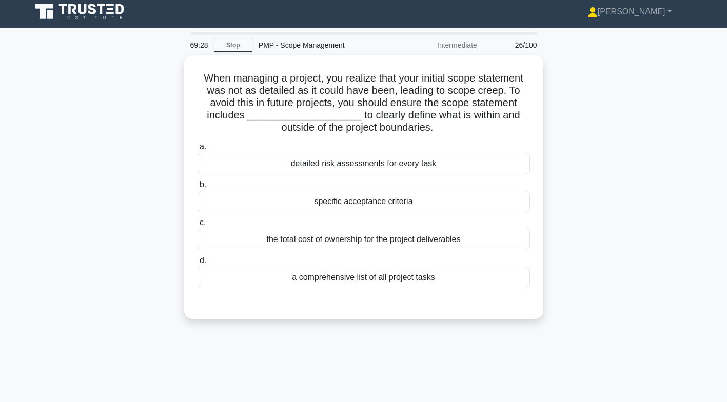
scroll to position [1, 0]
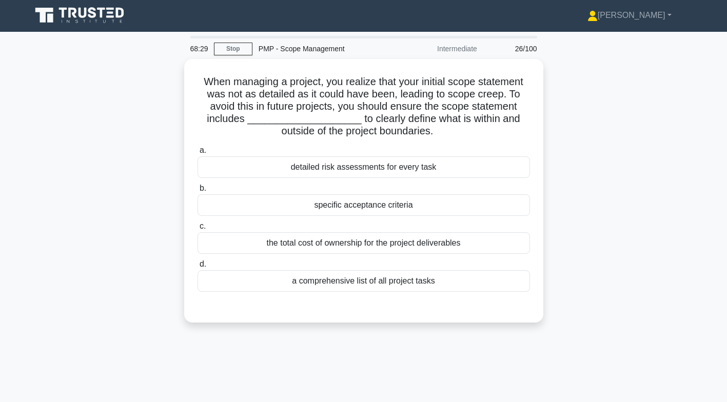
click at [387, 282] on div "a comprehensive list of all project tasks" at bounding box center [364, 281] width 333 height 22
click at [198, 268] on input "d. a comprehensive list of all project tasks" at bounding box center [198, 264] width 0 height 7
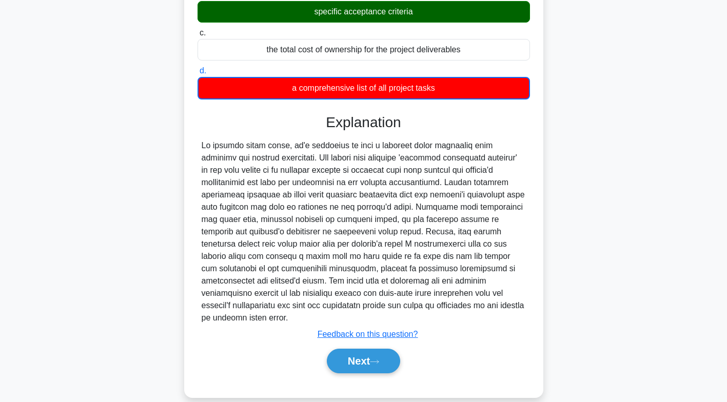
scroll to position [195, 0]
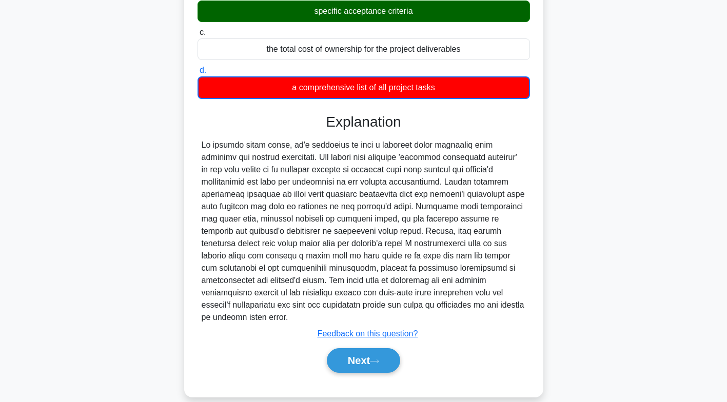
click at [377, 360] on icon at bounding box center [375, 361] width 8 height 3
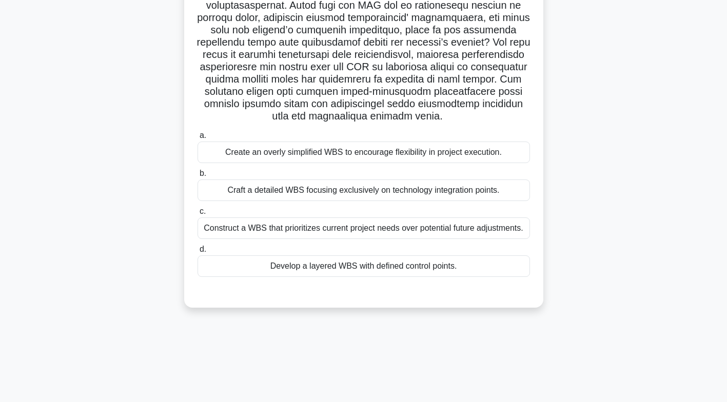
scroll to position [152, 0]
click at [452, 226] on div "Construct a WBS that prioritizes current project needs over potential future ad…" at bounding box center [364, 228] width 333 height 22
click at [198, 215] on input "c. Construct a WBS that prioritizes current project needs over potential future…" at bounding box center [198, 211] width 0 height 7
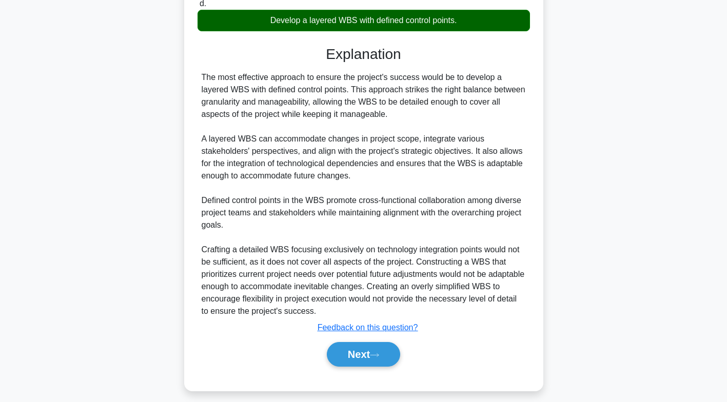
scroll to position [400, 0]
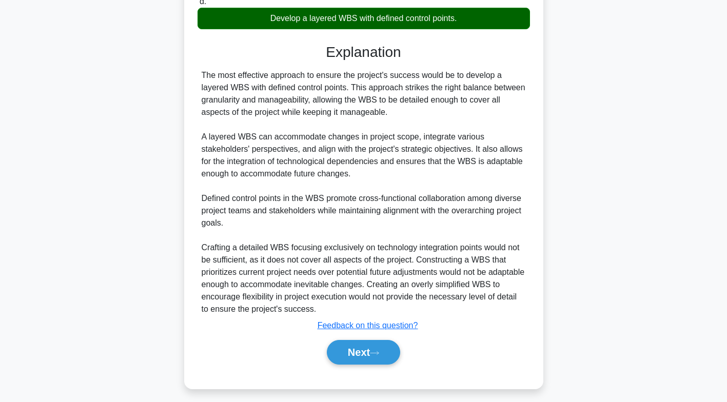
click at [375, 356] on icon at bounding box center [374, 354] width 9 height 6
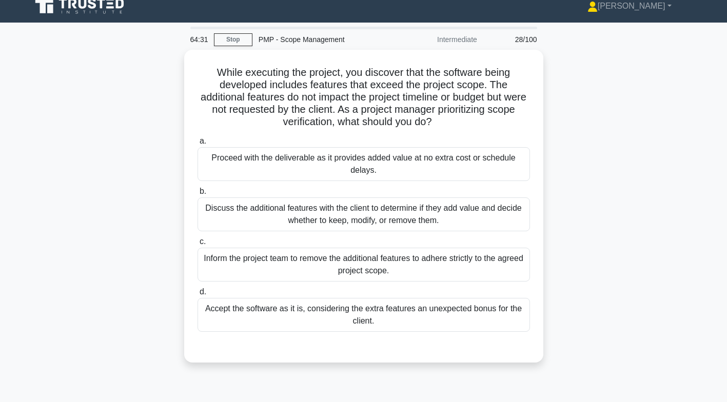
scroll to position [0, 0]
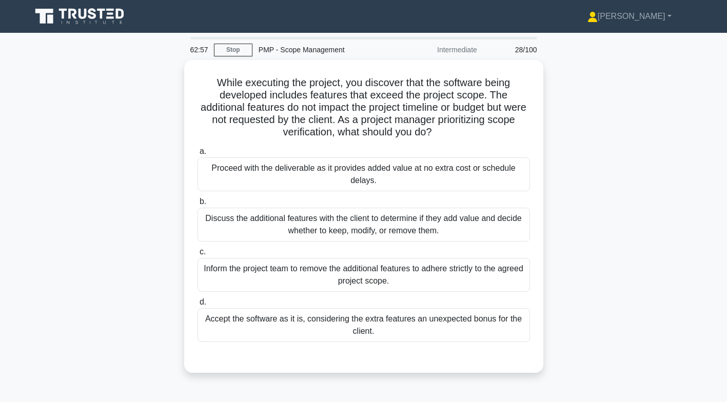
click at [442, 225] on div "Discuss the additional features with the client to determine if they add value …" at bounding box center [364, 225] width 333 height 34
click at [198, 205] on input "b. Discuss the additional features with the client to determine if they add val…" at bounding box center [198, 202] width 0 height 7
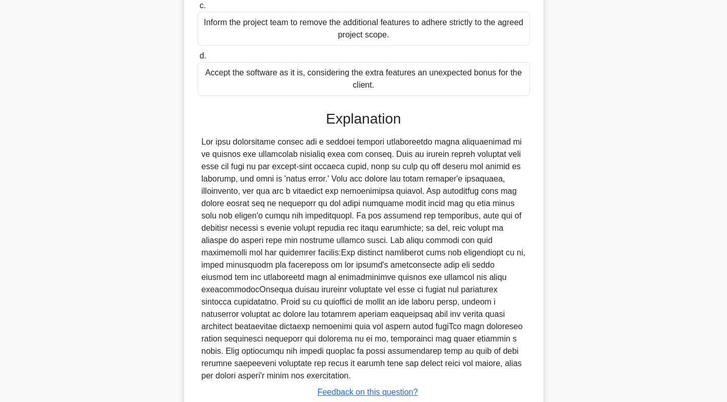
scroll to position [305, 0]
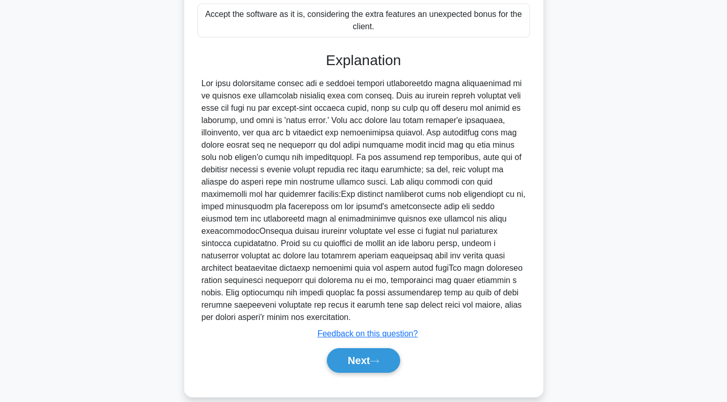
click at [371, 348] on button "Next" at bounding box center [363, 360] width 73 height 25
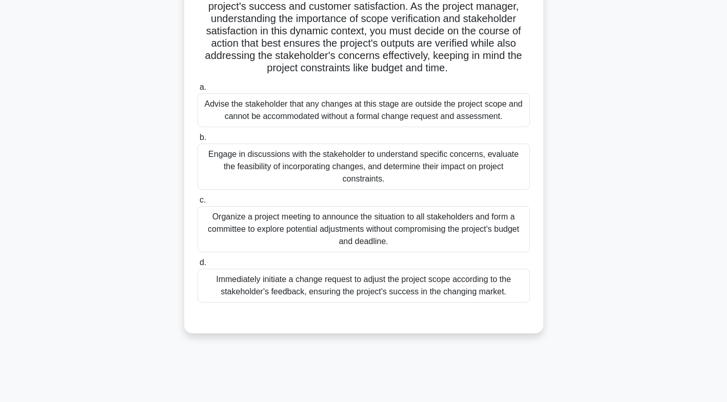
scroll to position [126, 0]
click at [405, 160] on div "Engage in discussions with the stakeholder to understand specific concerns, eva…" at bounding box center [364, 167] width 333 height 46
click at [198, 141] on input "b. Engage in discussions with the stakeholder to understand specific concerns, …" at bounding box center [198, 137] width 0 height 7
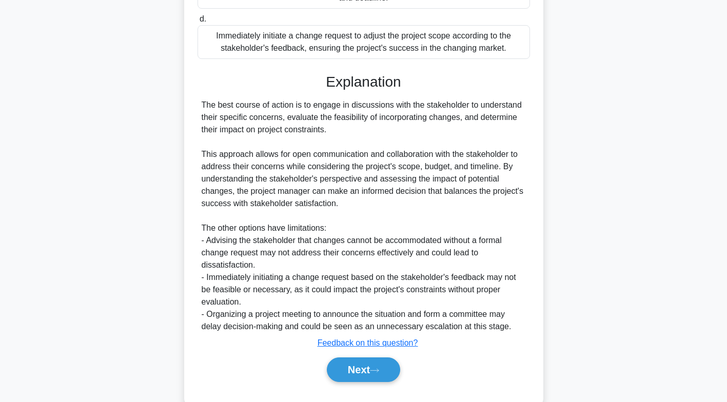
scroll to position [391, 0]
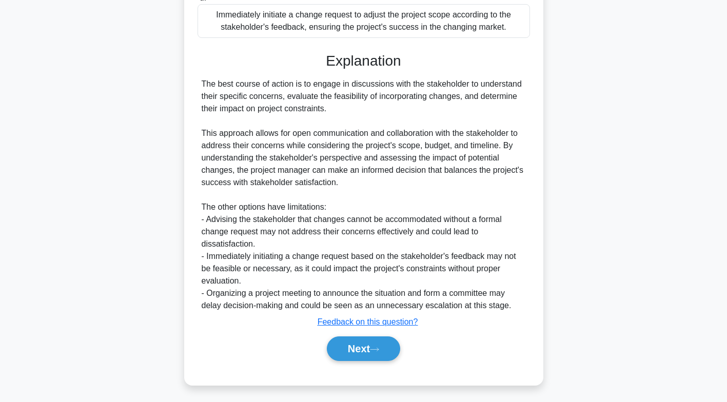
click at [370, 351] on button "Next" at bounding box center [363, 349] width 73 height 25
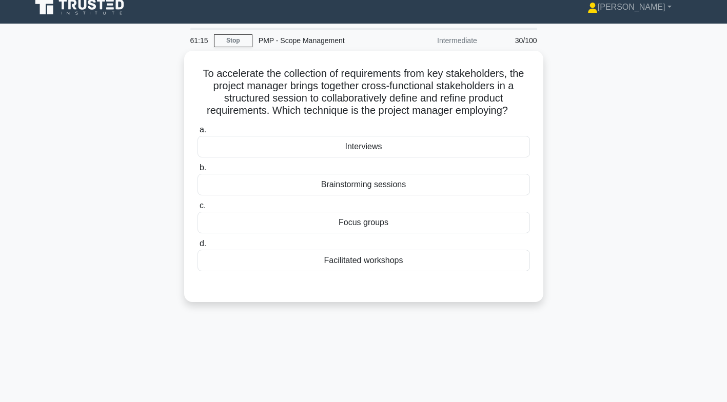
scroll to position [0, 0]
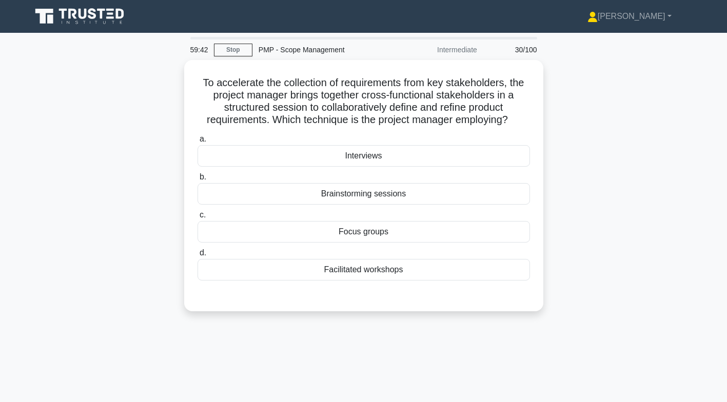
click at [386, 274] on div "Facilitated workshops" at bounding box center [364, 270] width 333 height 22
click at [198, 257] on input "d. Facilitated workshops" at bounding box center [198, 253] width 0 height 7
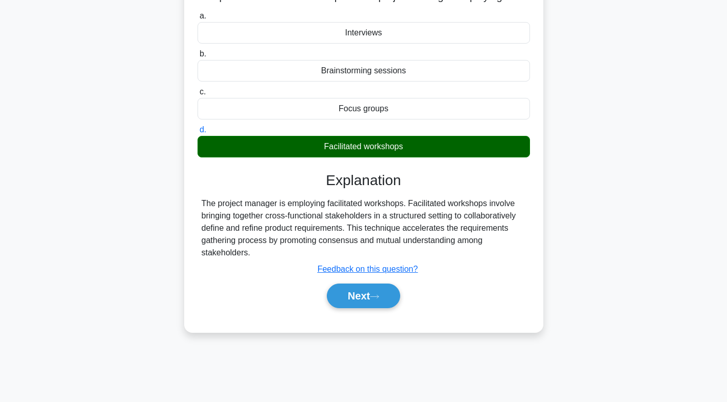
scroll to position [152, 0]
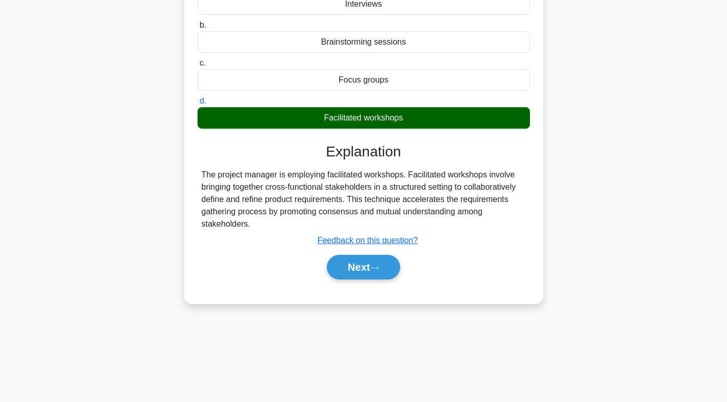
click at [377, 266] on icon at bounding box center [375, 267] width 8 height 3
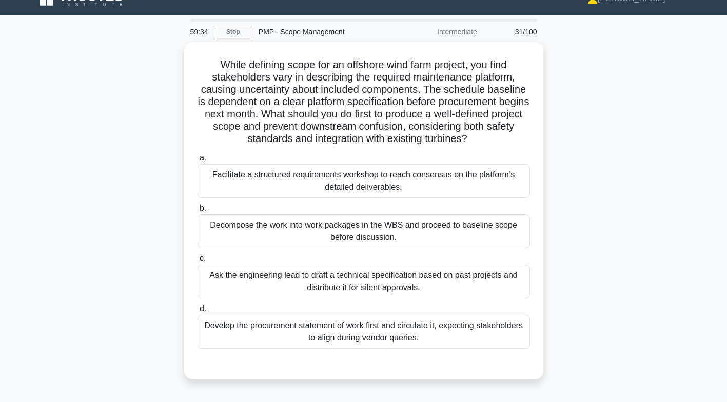
scroll to position [20, 0]
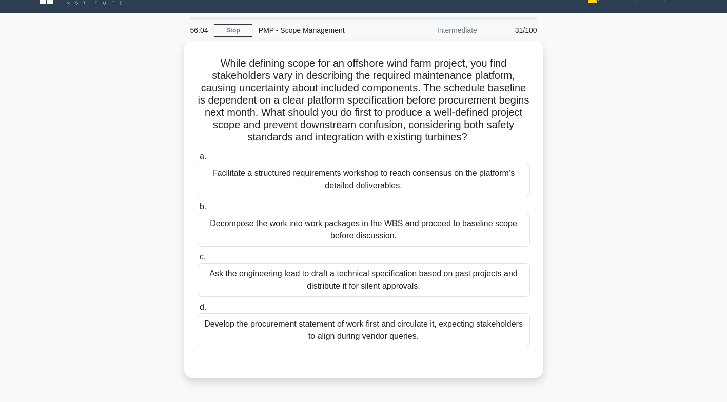
click at [402, 182] on div "Facilitate a structured requirements workshop to reach consensus on the platfor…" at bounding box center [364, 180] width 333 height 34
click at [198, 160] on input "a. Facilitate a structured requirements workshop to reach consensus on the plat…" at bounding box center [198, 156] width 0 height 7
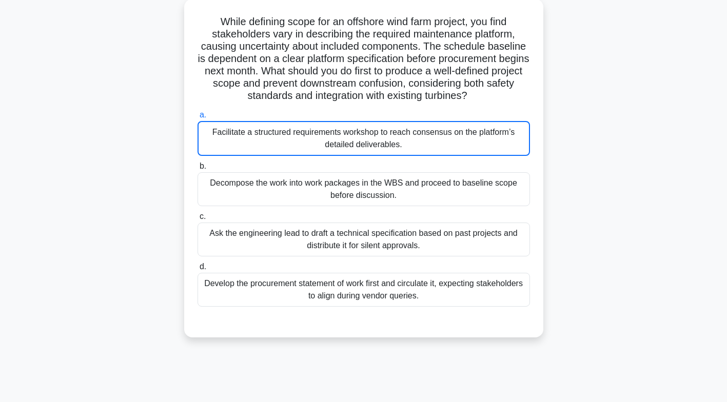
scroll to position [61, 0]
click at [408, 131] on div "Facilitate a structured requirements workshop to reach consensus on the platfor…" at bounding box center [364, 138] width 333 height 35
click at [198, 119] on input "a. Facilitate a structured requirements workshop to reach consensus on the plat…" at bounding box center [198, 115] width 0 height 7
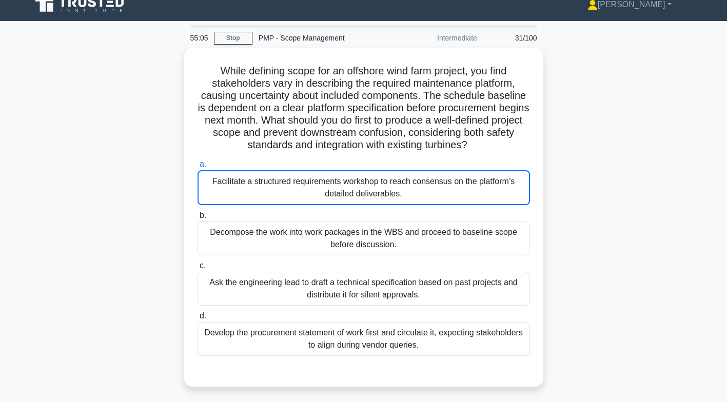
scroll to position [0, 0]
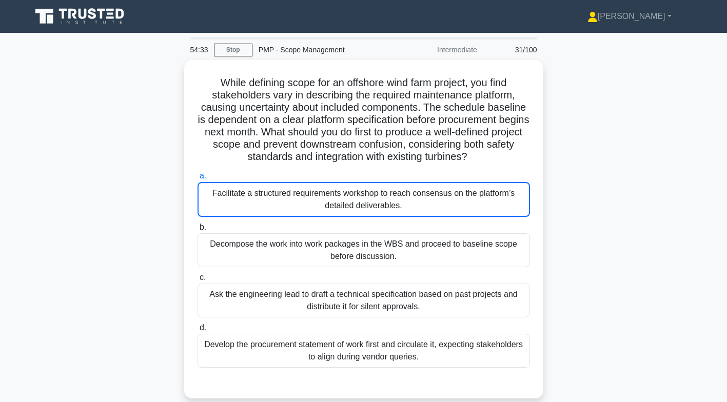
click at [297, 195] on div "Facilitate a structured requirements workshop to reach consensus on the platfor…" at bounding box center [364, 199] width 333 height 35
click at [198, 180] on input "a. Facilitate a structured requirements workshop to reach consensus on the plat…" at bounding box center [198, 176] width 0 height 7
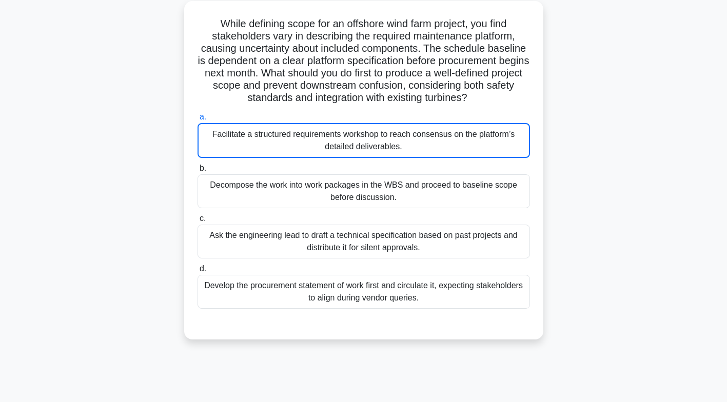
scroll to position [64, 0]
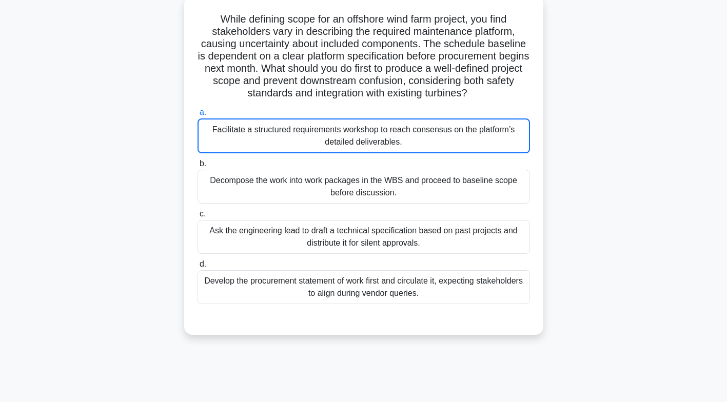
click at [227, 130] on div "Facilitate a structured requirements workshop to reach consensus on the platfor…" at bounding box center [364, 136] width 333 height 35
click at [198, 116] on input "a. Facilitate a structured requirements workshop to reach consensus on the plat…" at bounding box center [198, 112] width 0 height 7
click at [240, 142] on div "Facilitate a structured requirements workshop to reach consensus on the platfor…" at bounding box center [364, 136] width 333 height 35
click at [198, 116] on input "a. Facilitate a structured requirements workshop to reach consensus on the plat…" at bounding box center [198, 112] width 0 height 7
click at [257, 140] on div "Facilitate a structured requirements workshop to reach consensus on the platfor…" at bounding box center [364, 136] width 333 height 35
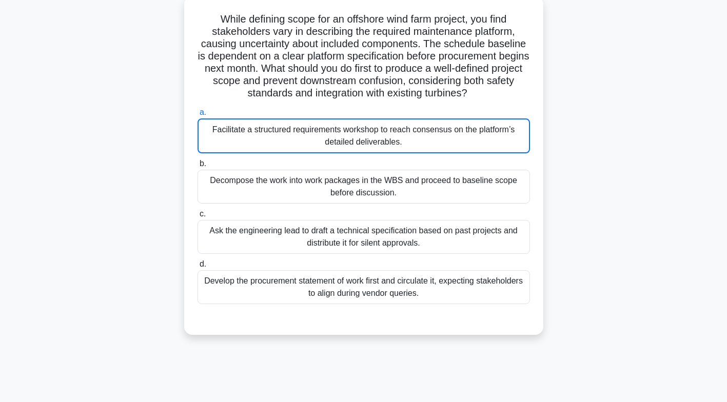
click at [198, 116] on input "a. Facilitate a structured requirements workshop to reach consensus on the plat…" at bounding box center [198, 112] width 0 height 7
click at [256, 135] on div "Facilitate a structured requirements workshop to reach consensus on the platfor…" at bounding box center [364, 136] width 333 height 35
click at [198, 116] on input "a. Facilitate a structured requirements workshop to reach consensus on the plat…" at bounding box center [198, 112] width 0 height 7
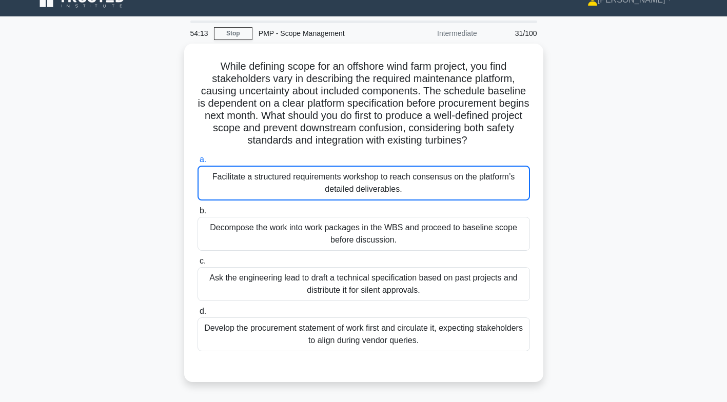
scroll to position [0, 0]
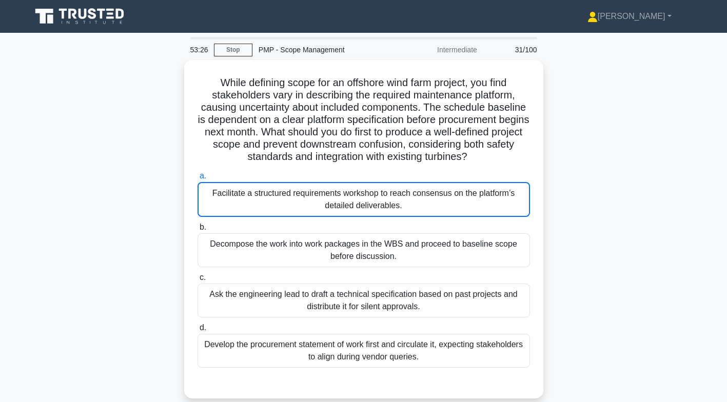
click at [324, 198] on div "Facilitate a structured requirements workshop to reach consensus on the platfor…" at bounding box center [364, 199] width 333 height 35
click at [198, 180] on input "a. Facilitate a structured requirements workshop to reach consensus on the plat…" at bounding box center [198, 176] width 0 height 7
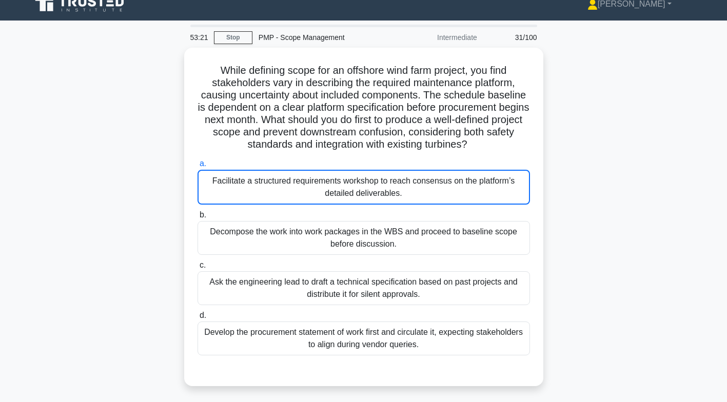
scroll to position [8, 0]
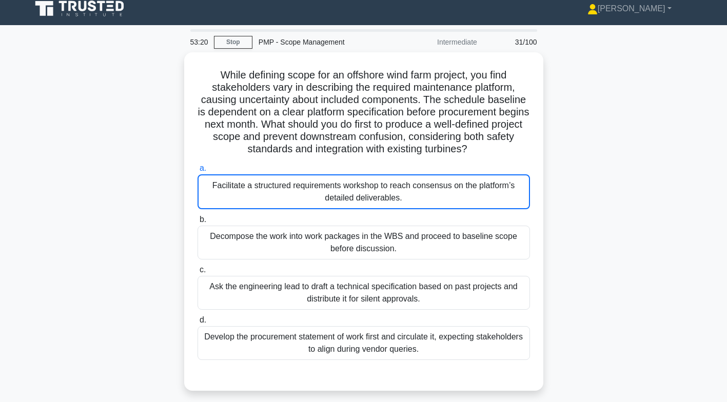
click at [314, 188] on div "Facilitate a structured requirements workshop to reach consensus on the platfor…" at bounding box center [364, 191] width 333 height 35
click at [198, 172] on input "a. Facilitate a structured requirements workshop to reach consensus on the plat…" at bounding box center [198, 168] width 0 height 7
click at [321, 187] on div "Facilitate a structured requirements workshop to reach consensus on the platfor…" at bounding box center [364, 191] width 333 height 35
click at [198, 172] on input "a. Facilitate a structured requirements workshop to reach consensus on the plat…" at bounding box center [198, 168] width 0 height 7
click at [322, 181] on div "Facilitate a structured requirements workshop to reach consensus on the platfor…" at bounding box center [364, 191] width 333 height 35
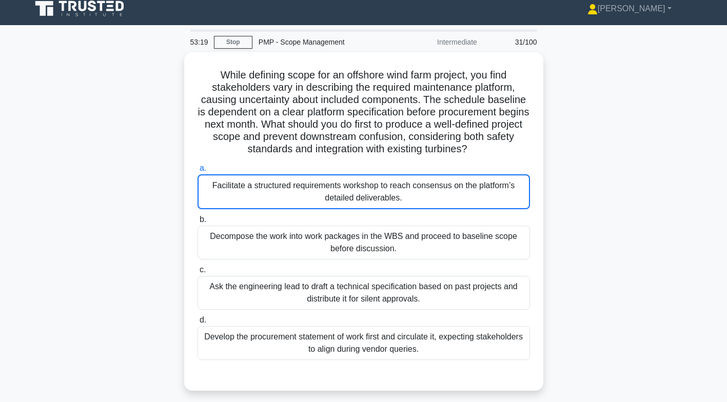
click at [198, 172] on input "a. Facilitate a structured requirements workshop to reach consensus on the plat…" at bounding box center [198, 168] width 0 height 7
click at [435, 190] on div "Facilitate a structured requirements workshop to reach consensus on the platfor…" at bounding box center [364, 191] width 333 height 35
click at [198, 172] on input "a. Facilitate a structured requirements workshop to reach consensus on the plat…" at bounding box center [198, 168] width 0 height 7
click at [436, 190] on div "Facilitate a structured requirements workshop to reach consensus on the platfor…" at bounding box center [364, 191] width 333 height 35
click at [198, 172] on input "a. Facilitate a structured requirements workshop to reach consensus on the plat…" at bounding box center [198, 168] width 0 height 7
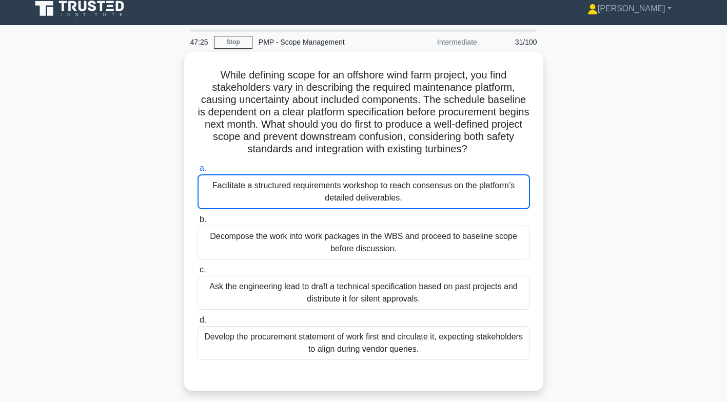
click at [440, 185] on div "Facilitate a structured requirements workshop to reach consensus on the platfor…" at bounding box center [364, 191] width 333 height 35
click at [198, 172] on input "a. Facilitate a structured requirements workshop to reach consensus on the plat…" at bounding box center [198, 168] width 0 height 7
click at [234, 43] on link "Stop" at bounding box center [233, 42] width 38 height 13
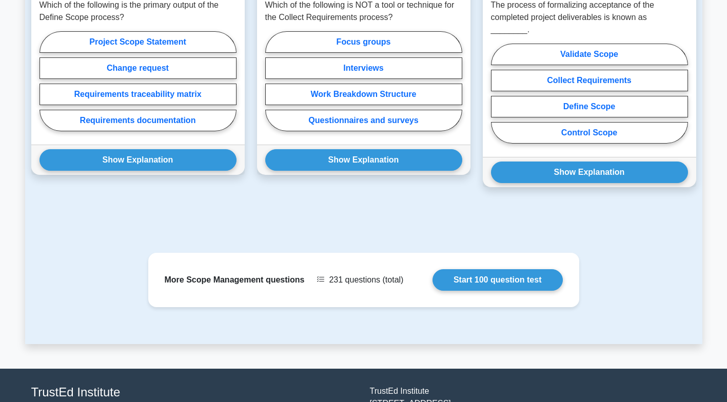
scroll to position [803, 0]
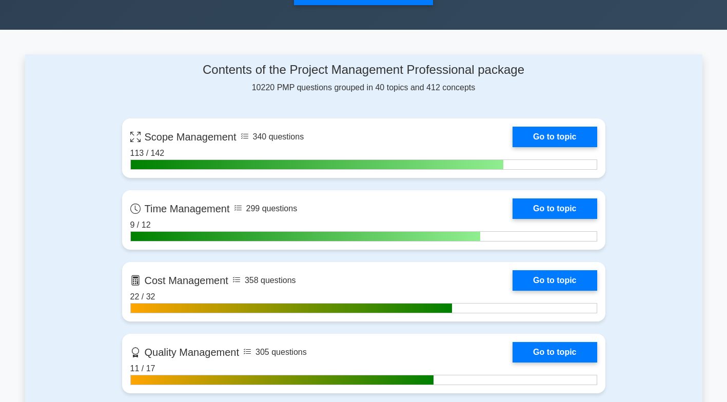
scroll to position [373, 0]
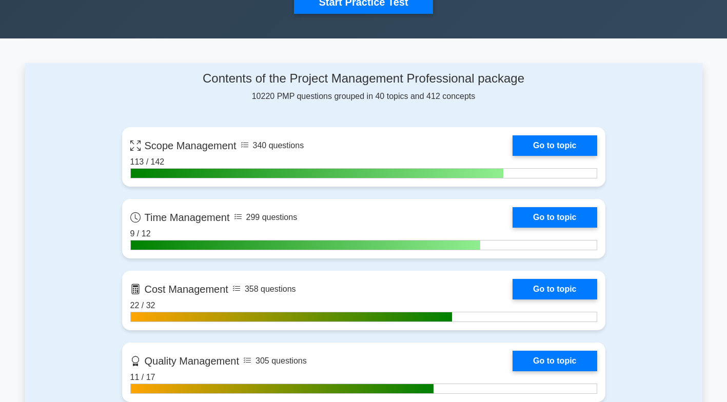
click at [560, 139] on link "Go to topic" at bounding box center [555, 145] width 84 height 21
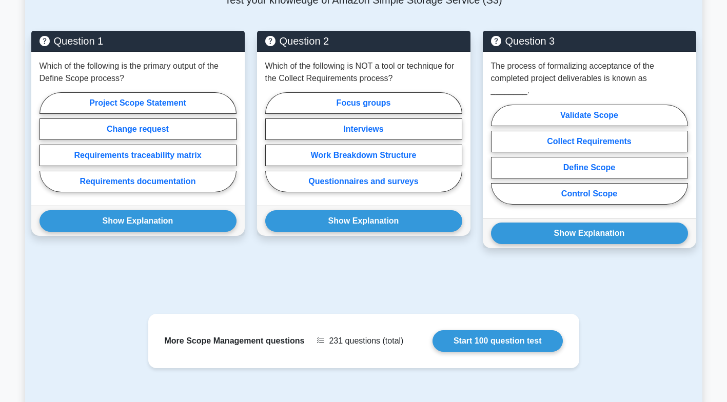
scroll to position [803, 0]
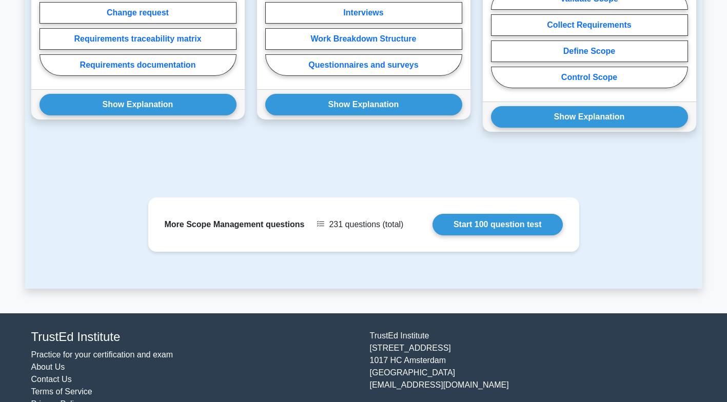
click at [522, 214] on link "Start 100 question test" at bounding box center [498, 225] width 130 height 22
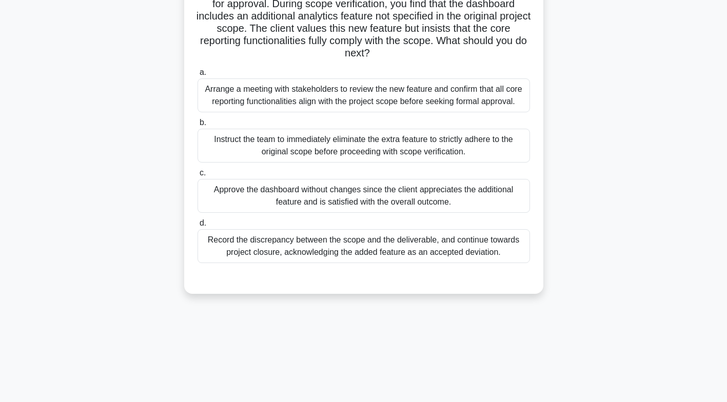
scroll to position [92, 0]
click at [232, 100] on div "Arrange a meeting with stakeholders to review the new feature and confirm that …" at bounding box center [364, 94] width 333 height 34
click at [198, 75] on input "a. Arrange a meeting with stakeholders to review the new feature and confirm th…" at bounding box center [198, 71] width 0 height 7
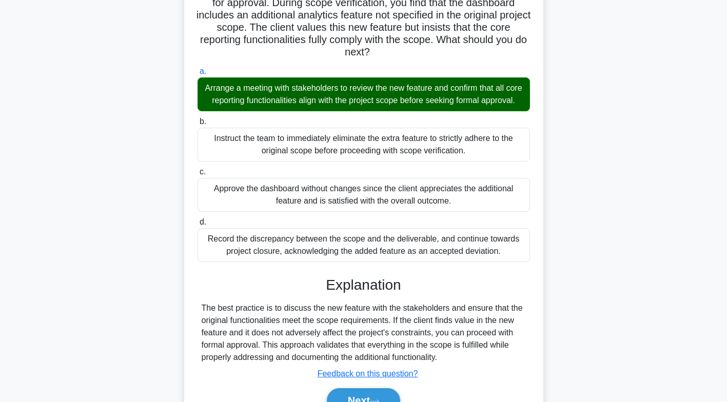
scroll to position [157, 0]
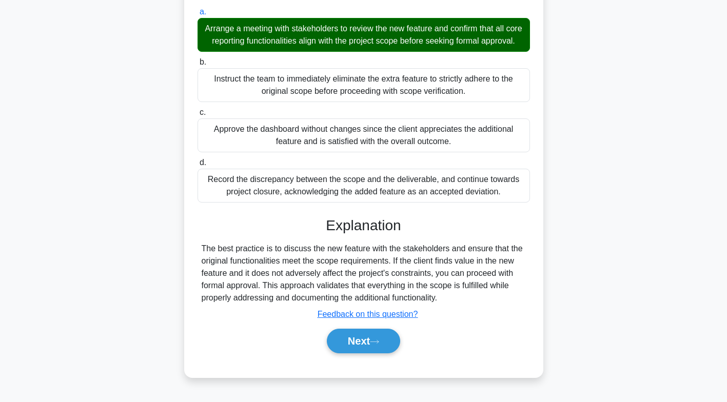
click at [347, 343] on button "Next" at bounding box center [363, 341] width 73 height 25
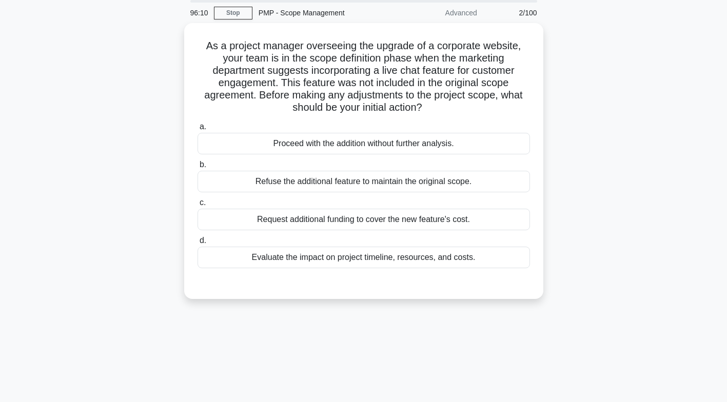
scroll to position [37, 0]
click at [267, 267] on div "Evaluate the impact on project timeline, resources, and costs." at bounding box center [364, 257] width 333 height 22
click at [198, 244] on input "d. Evaluate the impact on project timeline, resources, and costs." at bounding box center [198, 240] width 0 height 7
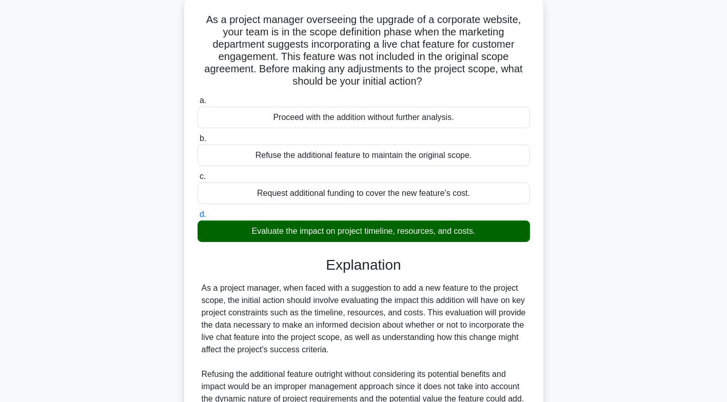
scroll to position [219, 0]
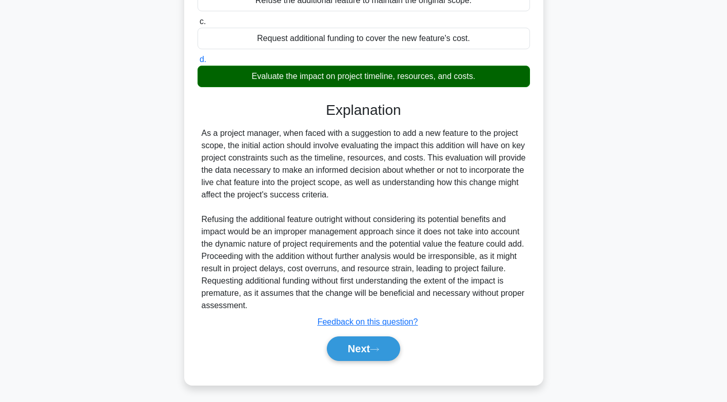
click at [348, 350] on button "Next" at bounding box center [363, 349] width 73 height 25
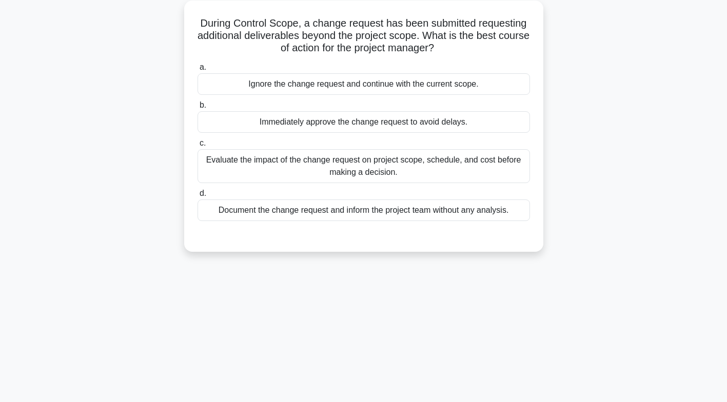
scroll to position [60, 0]
click at [250, 171] on div "Evaluate the impact of the change request on project scope, schedule, and cost …" at bounding box center [364, 166] width 333 height 34
click at [198, 147] on input "c. Evaluate the impact of the change request on project scope, schedule, and co…" at bounding box center [198, 143] width 0 height 7
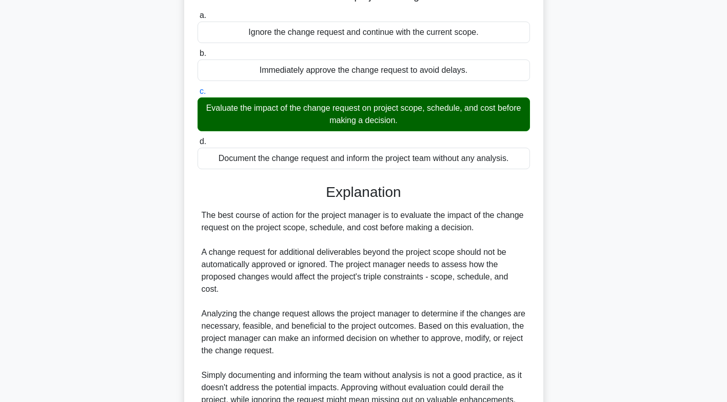
scroll to position [243, 0]
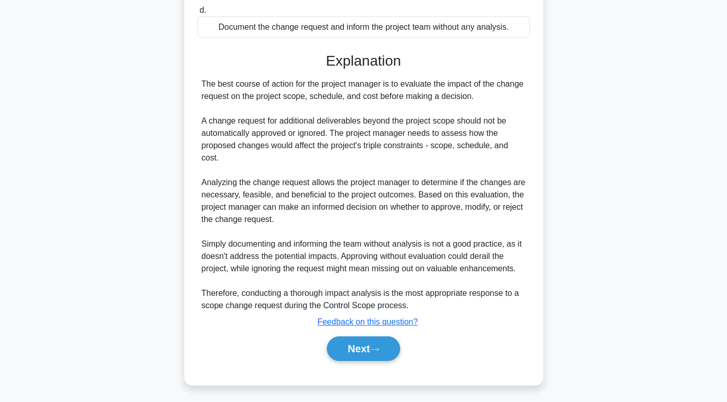
click at [347, 350] on button "Next" at bounding box center [363, 349] width 73 height 25
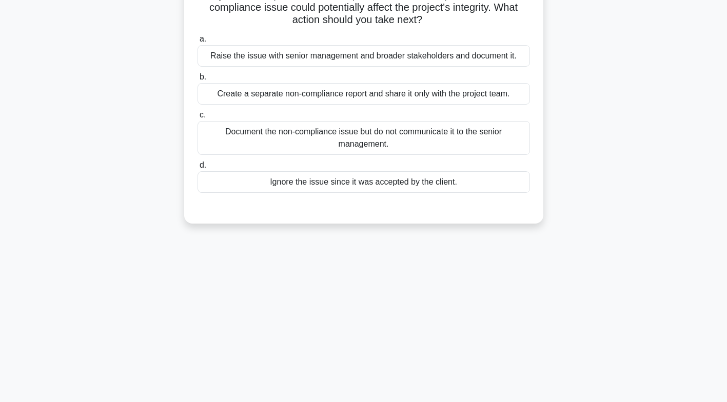
scroll to position [0, 0]
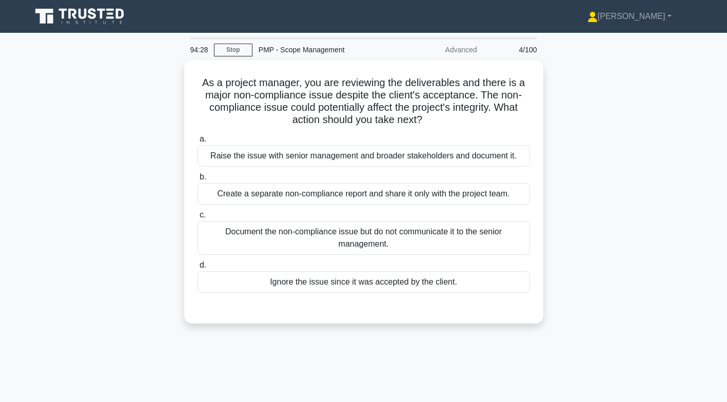
click at [215, 155] on div "Raise the issue with senior management and broader stakeholders and document it." at bounding box center [364, 156] width 333 height 22
click at [198, 143] on input "a. Raise the issue with senior management and broader stakeholders and document…" at bounding box center [198, 139] width 0 height 7
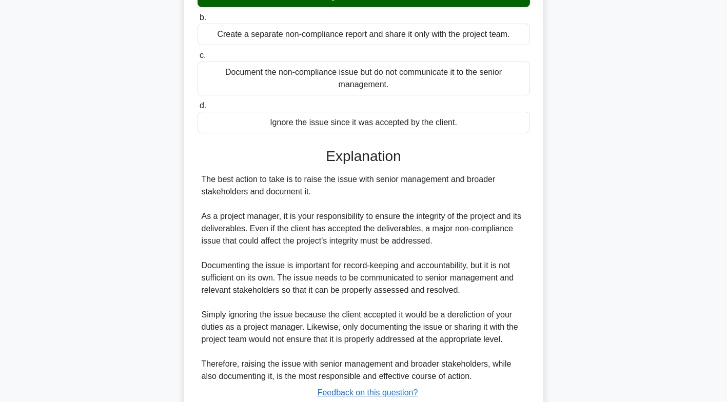
scroll to position [231, 0]
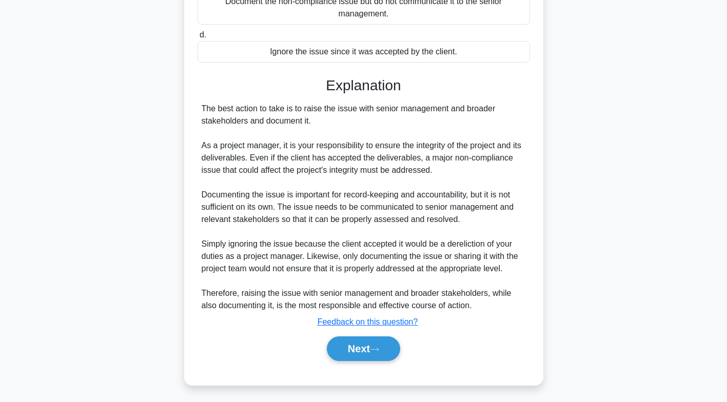
click at [351, 354] on button "Next" at bounding box center [363, 349] width 73 height 25
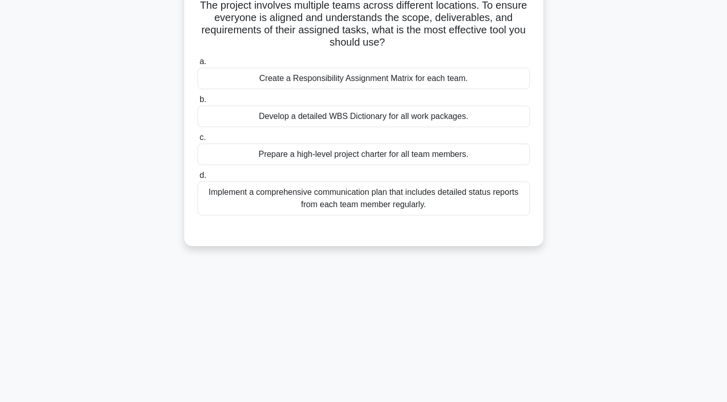
scroll to position [0, 0]
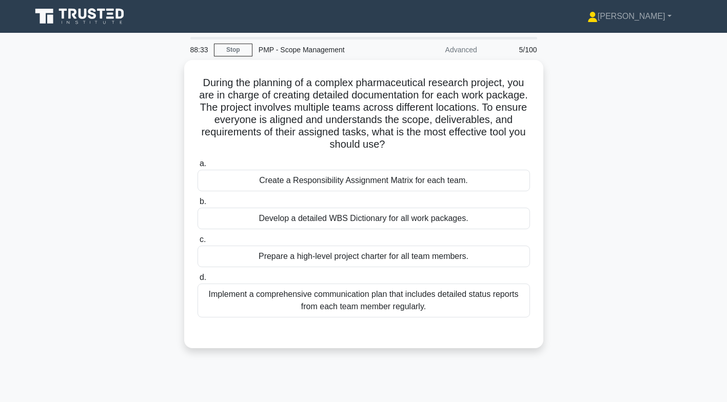
click at [389, 221] on div "Develop a detailed WBS Dictionary for all work packages." at bounding box center [364, 219] width 333 height 22
click at [198, 205] on input "b. Develop a detailed WBS Dictionary for all work packages." at bounding box center [198, 202] width 0 height 7
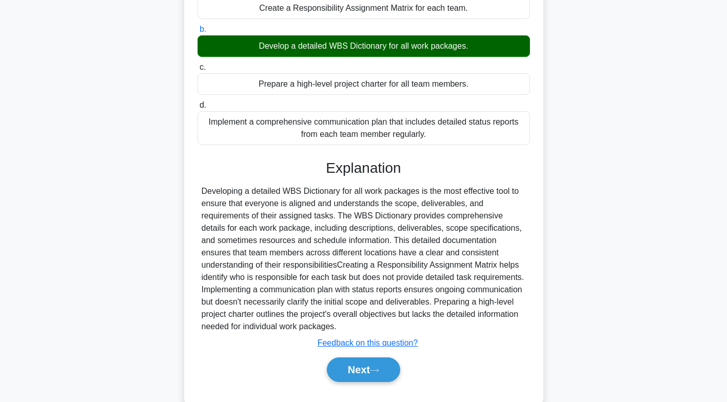
scroll to position [183, 0]
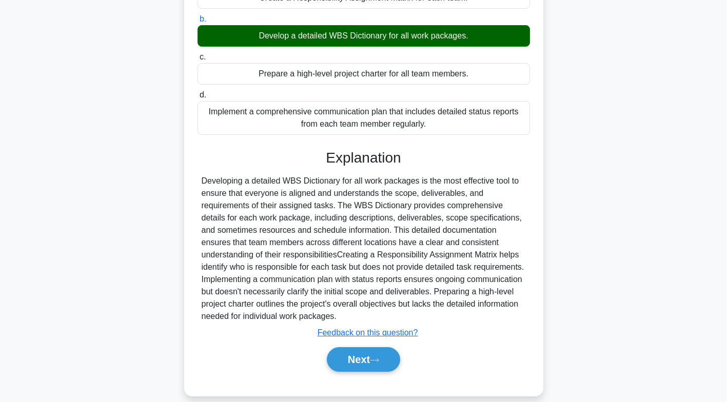
click at [357, 356] on button "Next" at bounding box center [363, 359] width 73 height 25
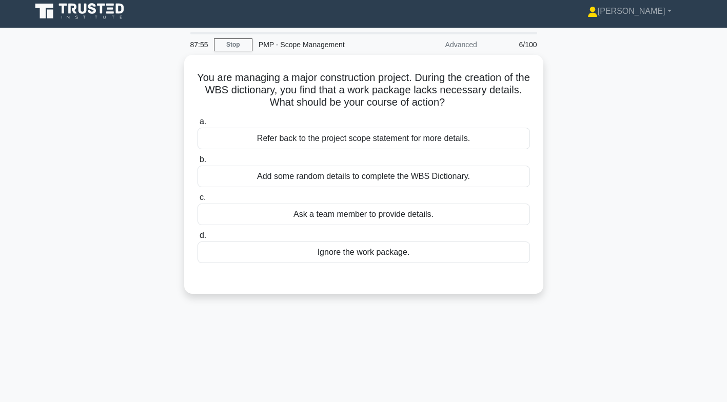
scroll to position [6, 0]
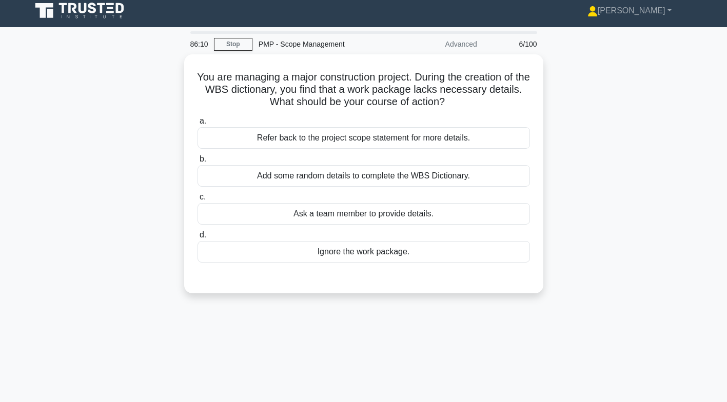
click at [383, 145] on div "Refer back to the project scope statement for more details." at bounding box center [364, 138] width 333 height 22
click at [198, 125] on input "a. Refer back to the project scope statement for more details." at bounding box center [198, 121] width 0 height 7
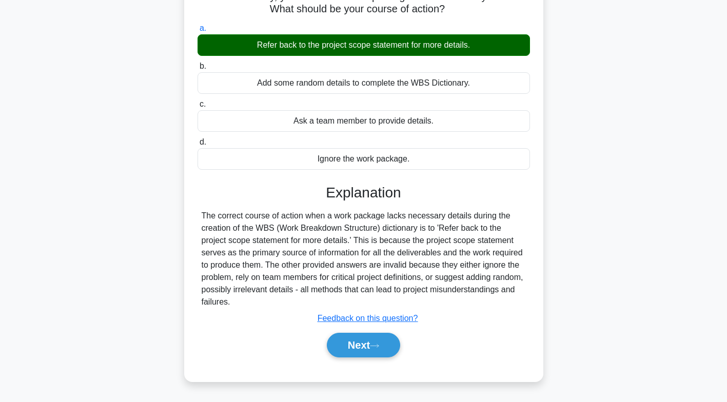
scroll to position [152, 0]
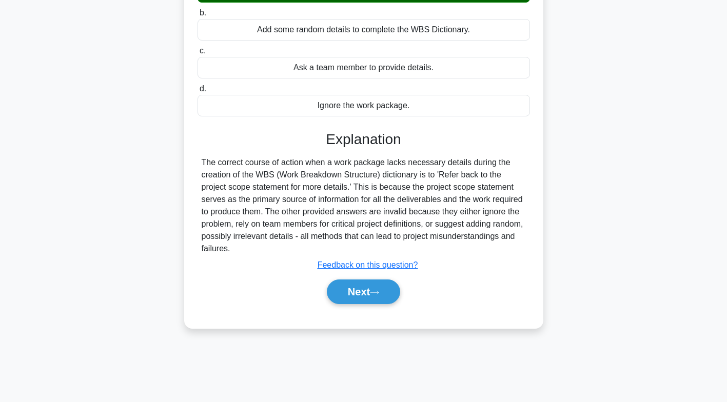
click at [365, 288] on button "Next" at bounding box center [363, 292] width 73 height 25
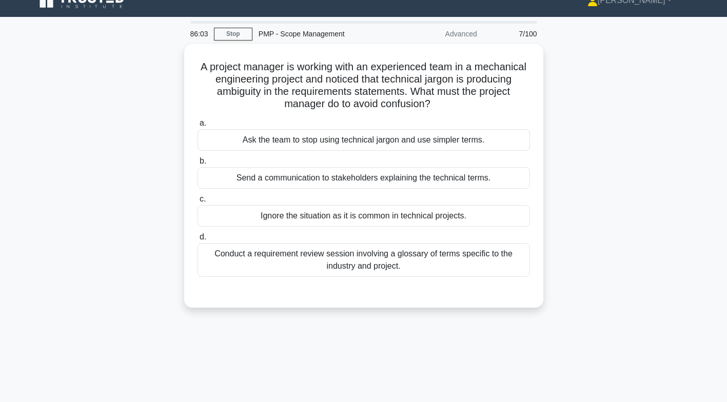
scroll to position [0, 0]
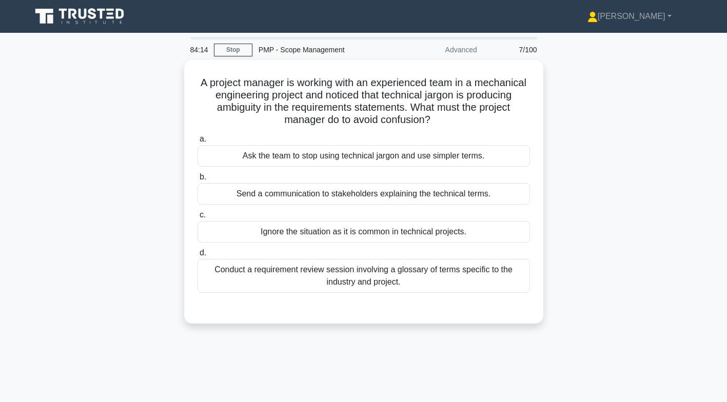
click at [406, 280] on div "Conduct a requirement review session involving a glossary of terms specific to …" at bounding box center [364, 276] width 333 height 34
click at [198, 257] on input "d. Conduct a requirement review session involving a glossary of terms specific …" at bounding box center [198, 253] width 0 height 7
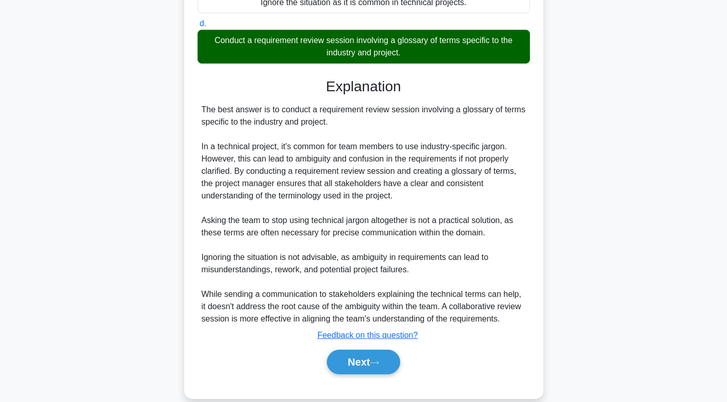
scroll to position [243, 0]
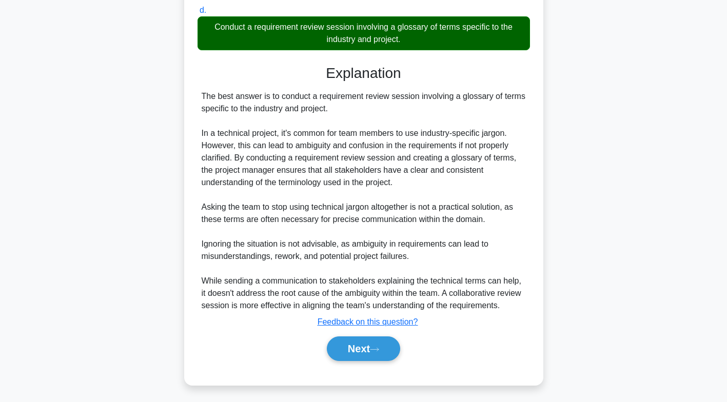
click at [356, 346] on button "Next" at bounding box center [363, 349] width 73 height 25
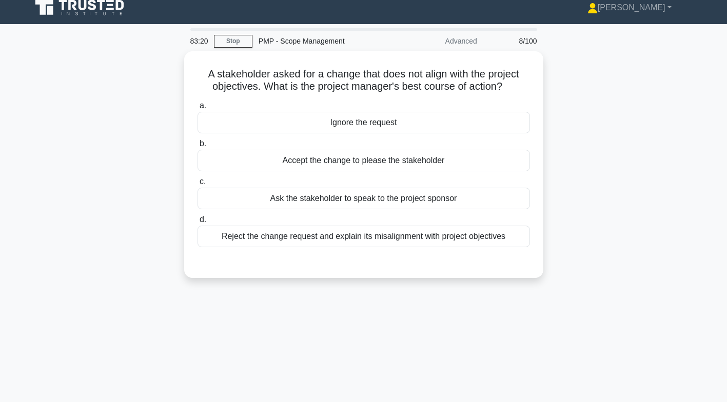
scroll to position [0, 0]
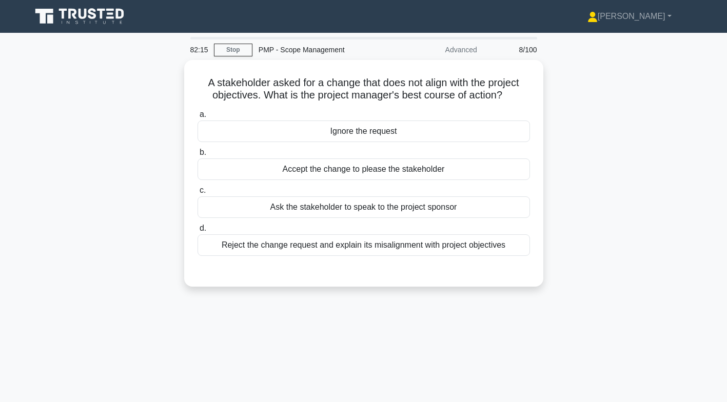
click at [389, 252] on div "Reject the change request and explain its misalignment with project objectives" at bounding box center [364, 246] width 333 height 22
click at [198, 232] on input "d. Reject the change request and explain its misalignment with project objectiv…" at bounding box center [198, 228] width 0 height 7
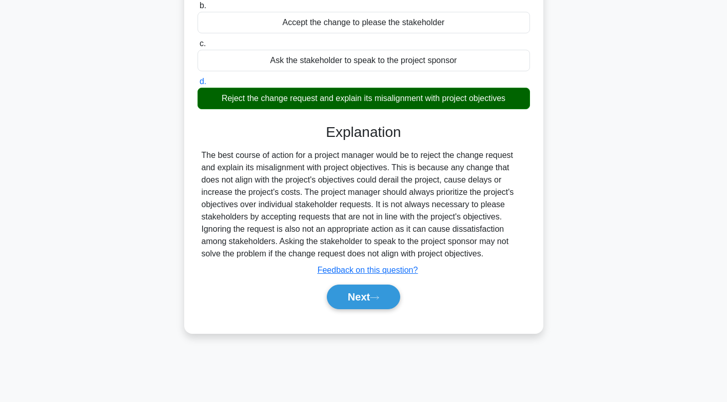
scroll to position [147, 0]
click at [368, 290] on button "Next" at bounding box center [363, 297] width 73 height 25
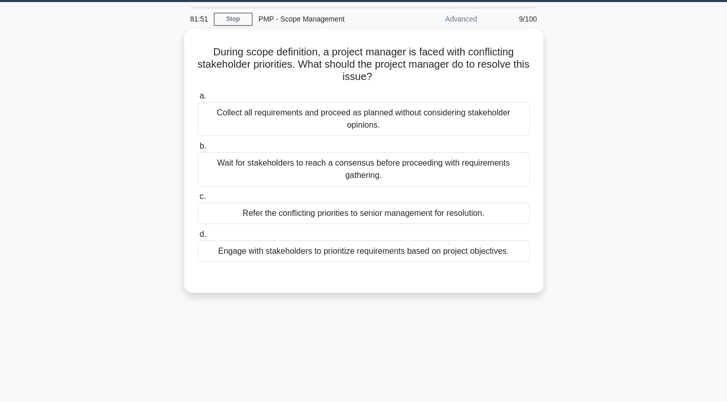
scroll to position [32, 0]
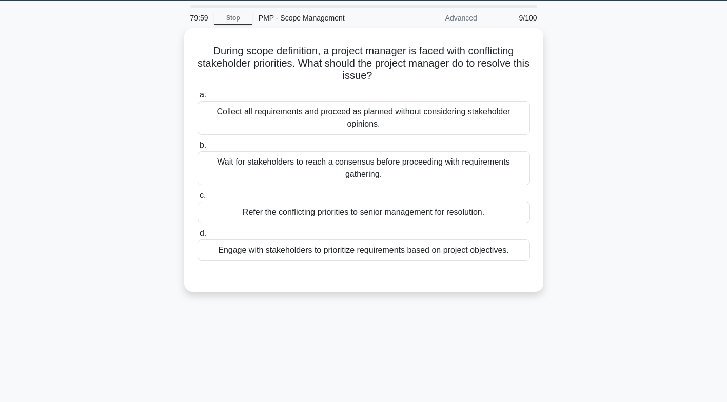
click at [368, 251] on div "Engage with stakeholders to prioritize requirements based on project objectives." at bounding box center [364, 251] width 333 height 22
click at [198, 237] on input "d. Engage with stakeholders to prioritize requirements based on project objecti…" at bounding box center [198, 233] width 0 height 7
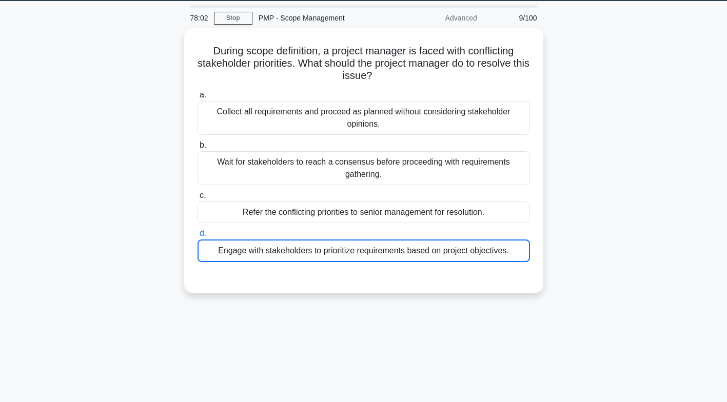
click at [317, 247] on div "Engage with stakeholders to prioritize requirements based on project objectives." at bounding box center [364, 251] width 333 height 23
click at [198, 237] on input "d. Engage with stakeholders to prioritize requirements based on project objecti…" at bounding box center [198, 233] width 0 height 7
click at [310, 254] on div "Engage with stakeholders to prioritize requirements based on project objectives." at bounding box center [364, 251] width 333 height 23
click at [198, 237] on input "d. Engage with stakeholders to prioritize requirements based on project objecti…" at bounding box center [198, 233] width 0 height 7
click at [361, 247] on div "Engage with stakeholders to prioritize requirements based on project objectives." at bounding box center [364, 251] width 333 height 23
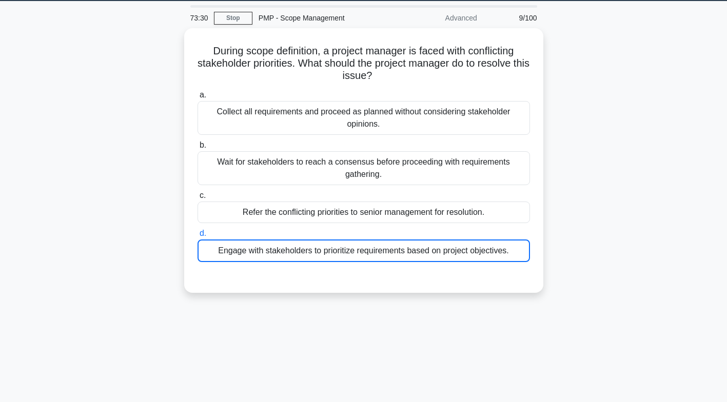
click at [198, 237] on input "d. Engage with stakeholders to prioritize requirements based on project objecti…" at bounding box center [198, 233] width 0 height 7
